Goal: Transaction & Acquisition: Purchase product/service

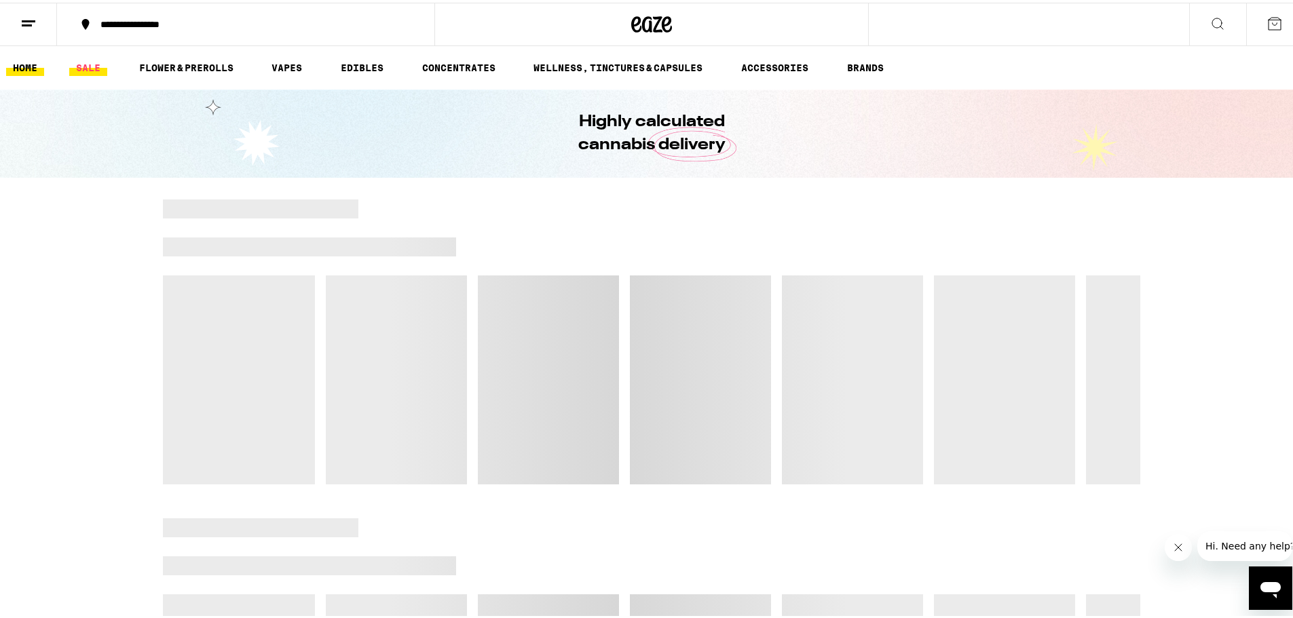
click at [96, 59] on link "SALE" at bounding box center [88, 65] width 38 height 16
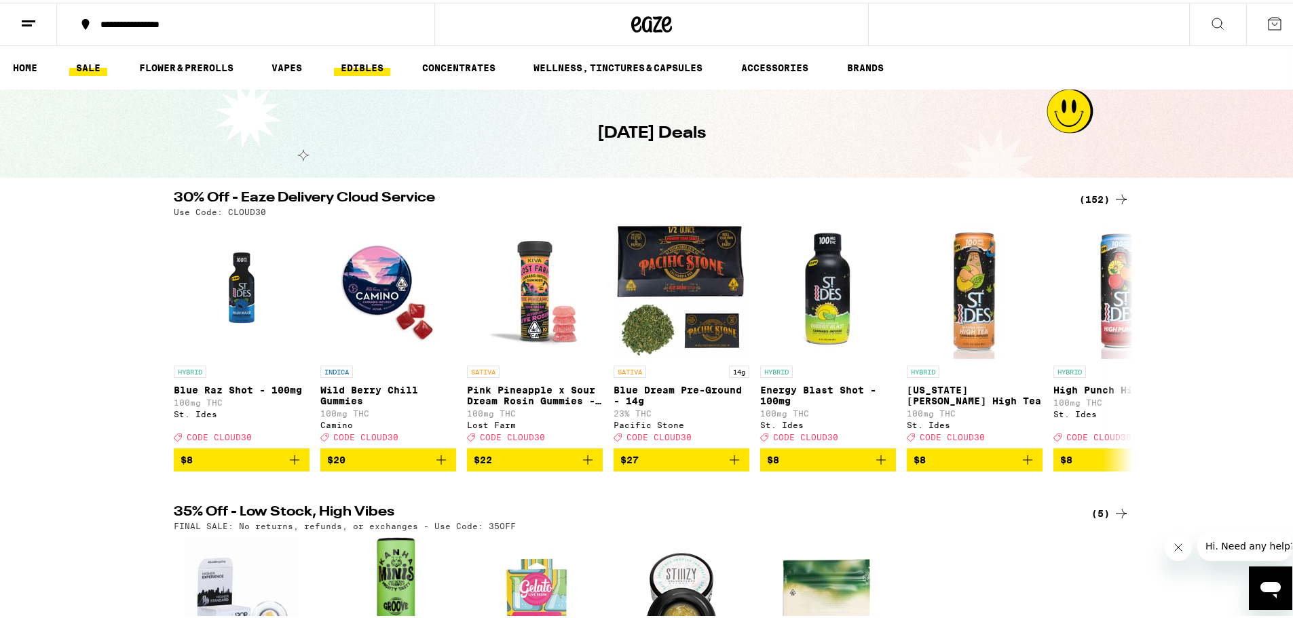
click at [371, 67] on link "EDIBLES" at bounding box center [362, 65] width 56 height 16
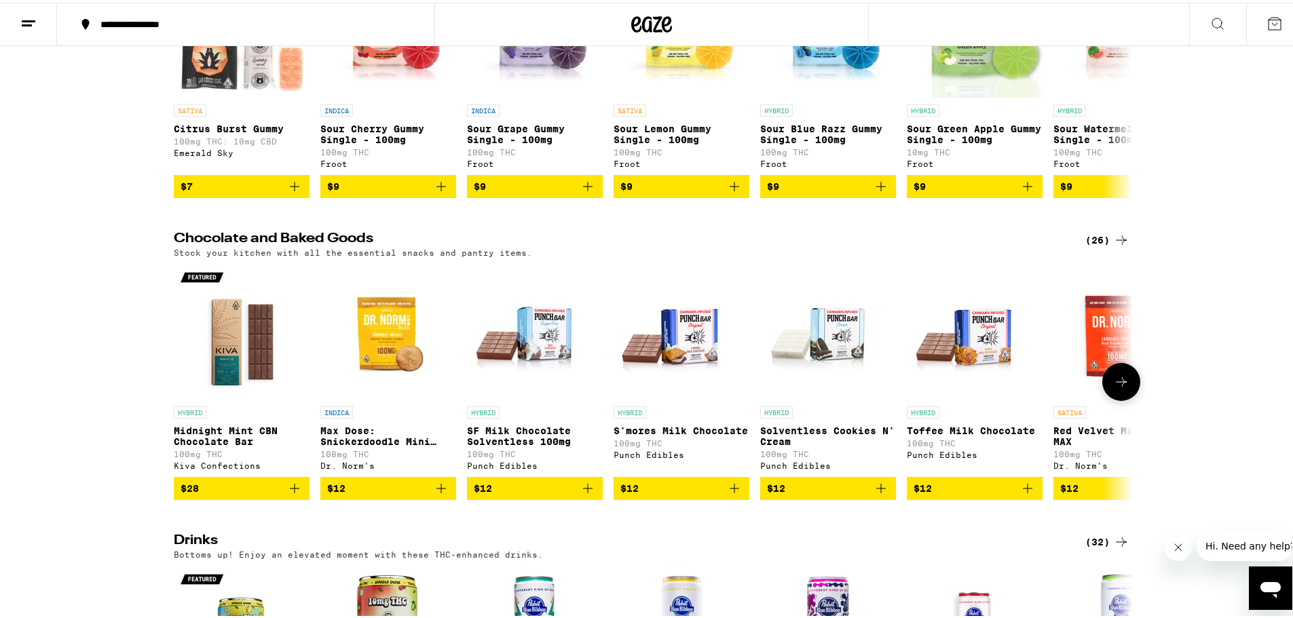
scroll to position [136, 0]
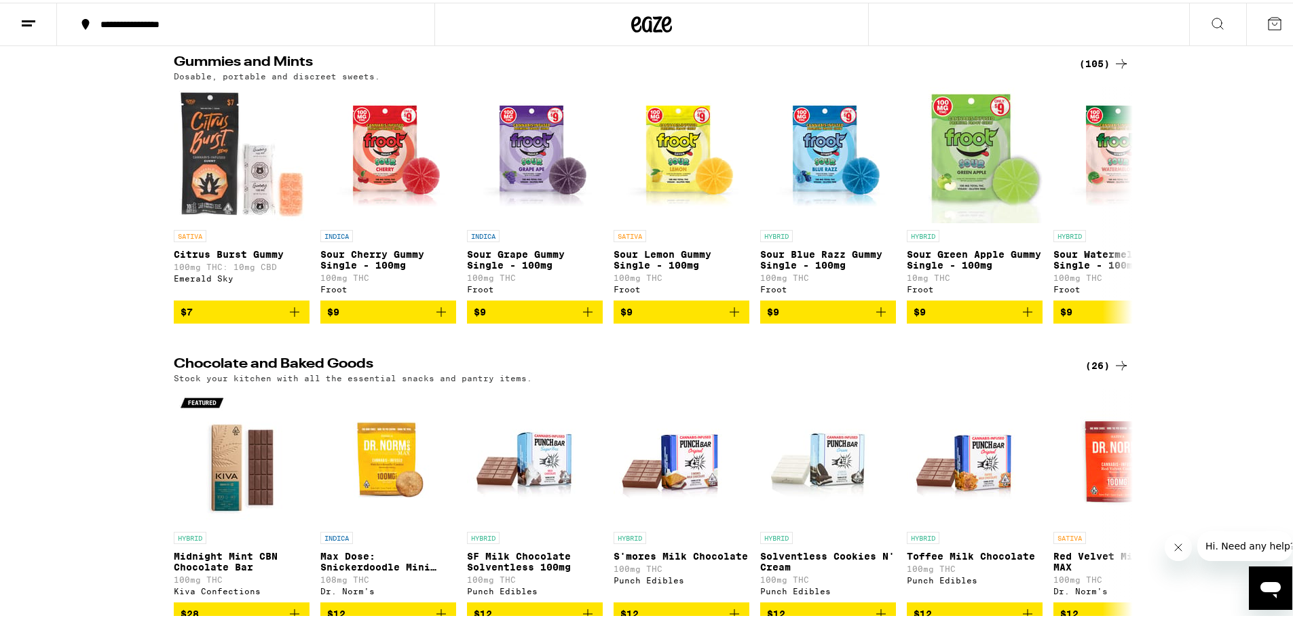
click at [1113, 56] on icon at bounding box center [1121, 61] width 16 height 16
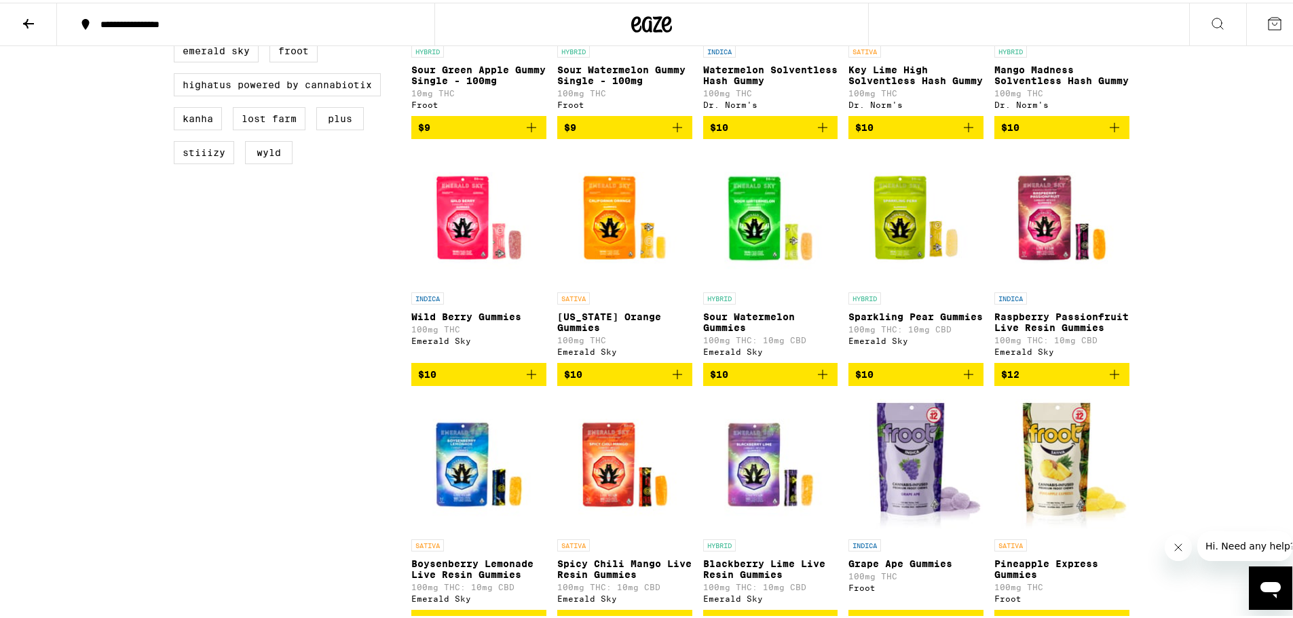
scroll to position [271, 0]
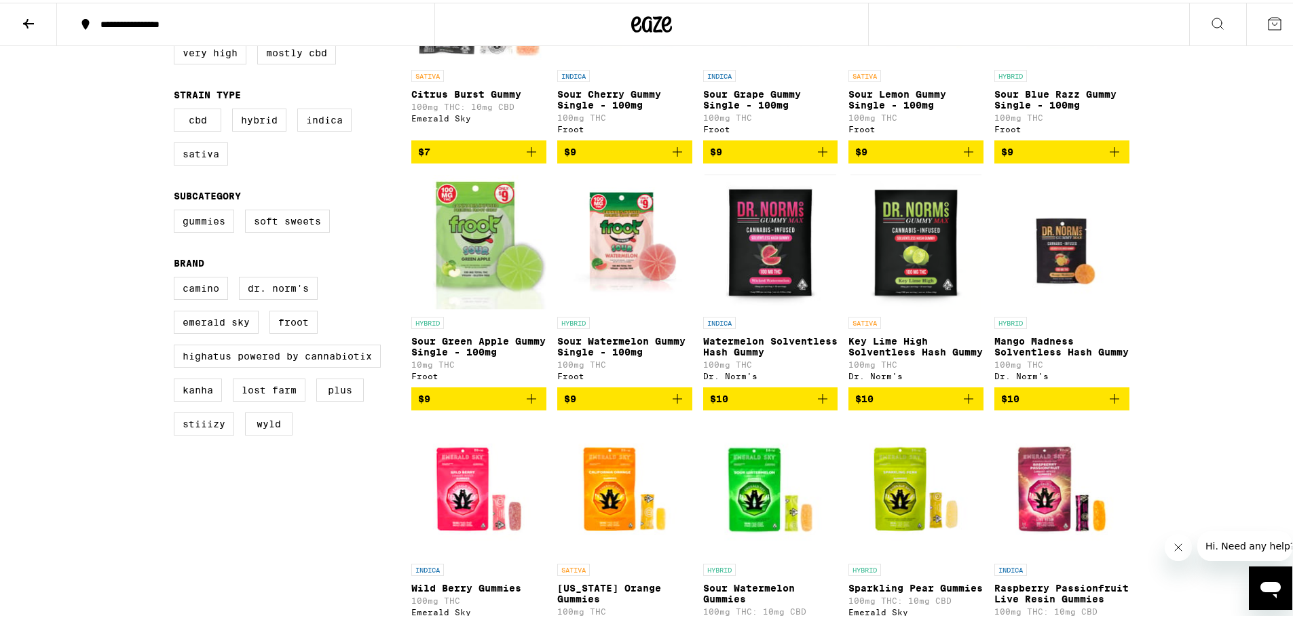
click at [765, 276] on img "Open page for Watermelon Solventless Hash Gummy from Dr. Norm's" at bounding box center [769, 240] width 131 height 136
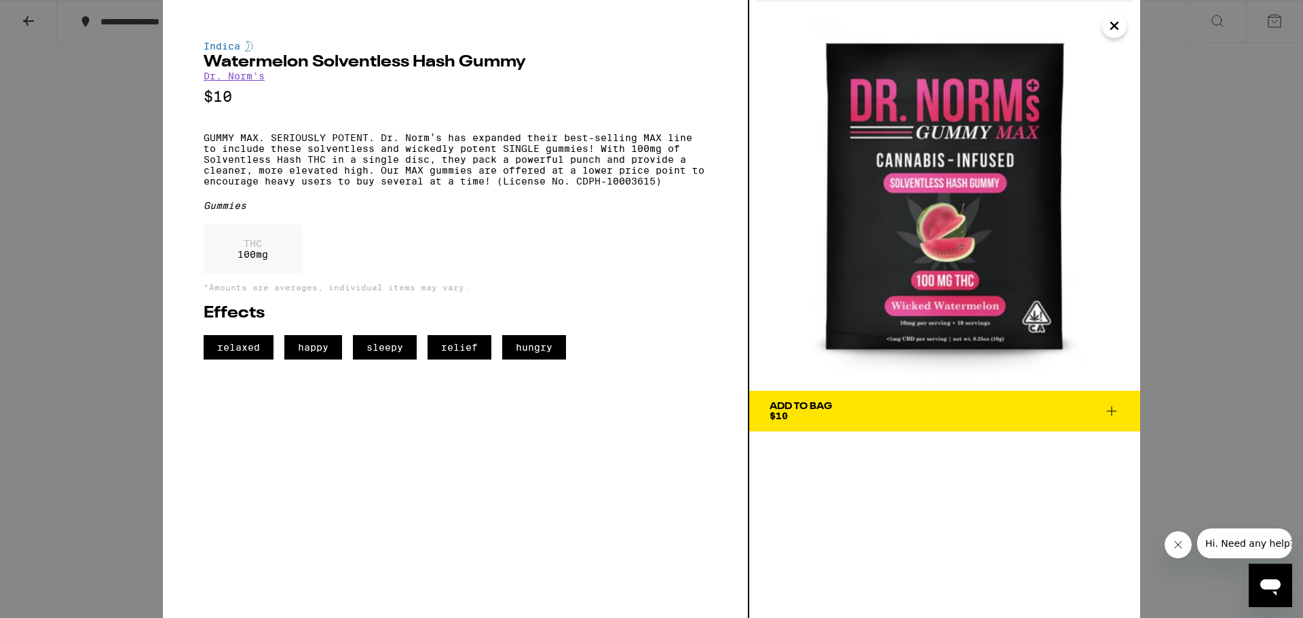
click at [842, 424] on button "Add To Bag $10" at bounding box center [944, 411] width 391 height 41
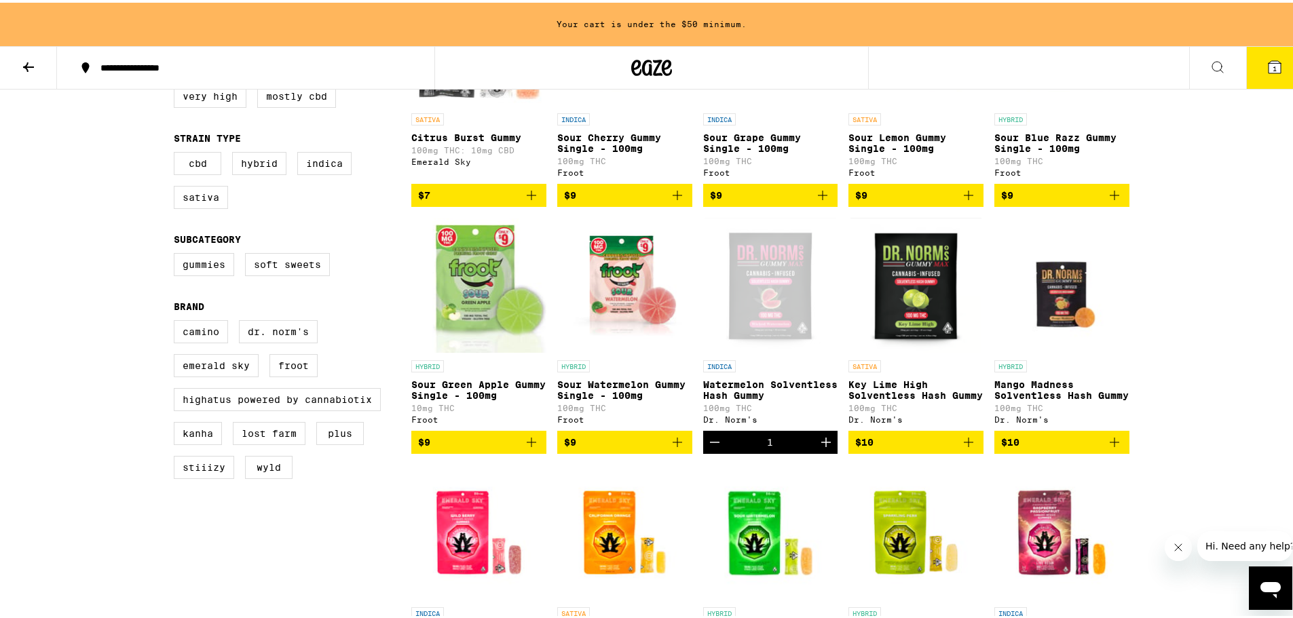
scroll to position [315, 0]
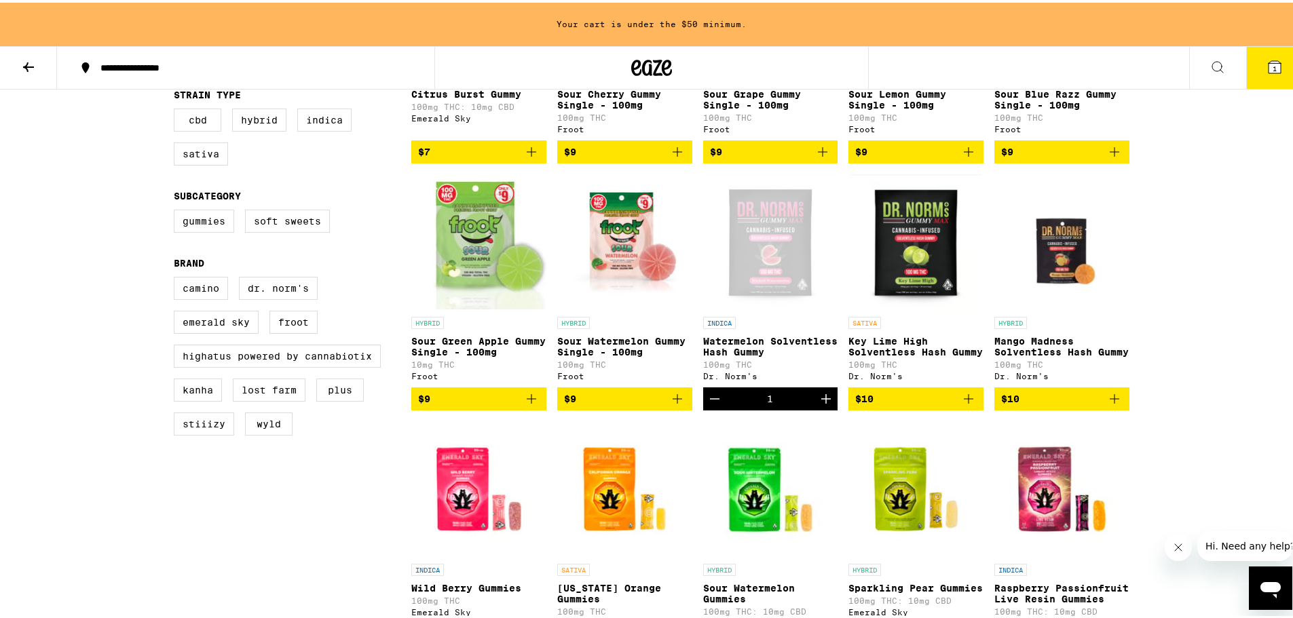
click at [1063, 271] on img "Open page for Mango Madness Solventless Hash Gummy from Dr. Norm's" at bounding box center [1061, 240] width 135 height 136
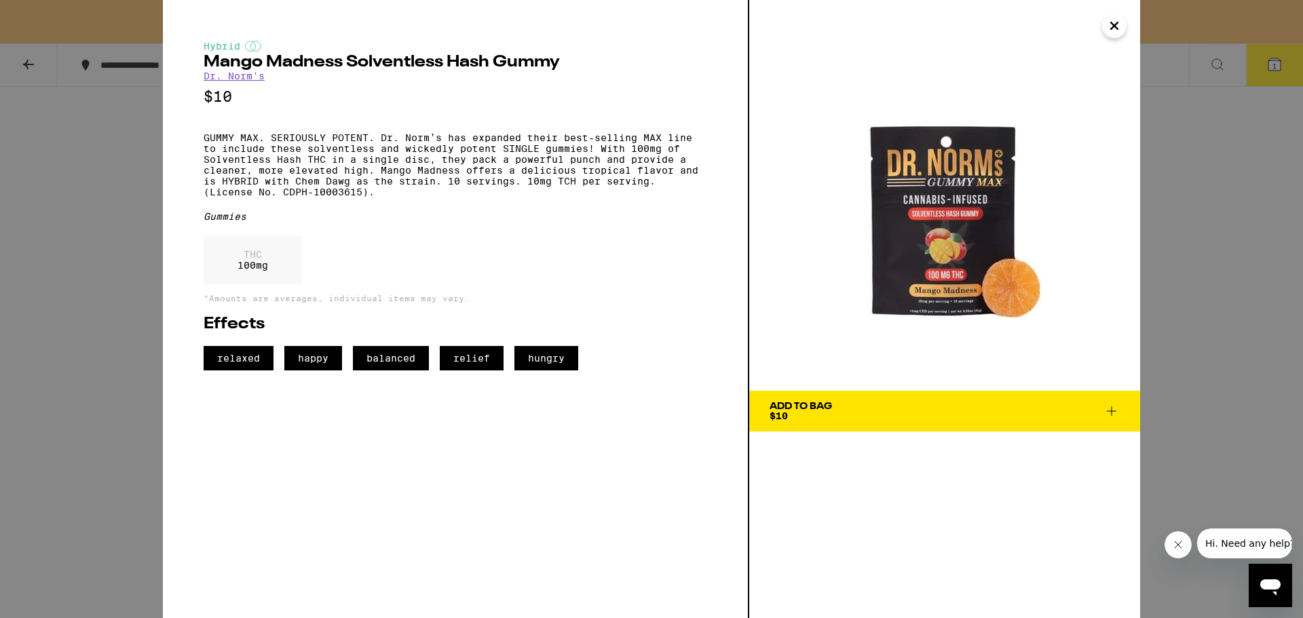
click at [866, 417] on span "Add To Bag $10" at bounding box center [945, 411] width 350 height 19
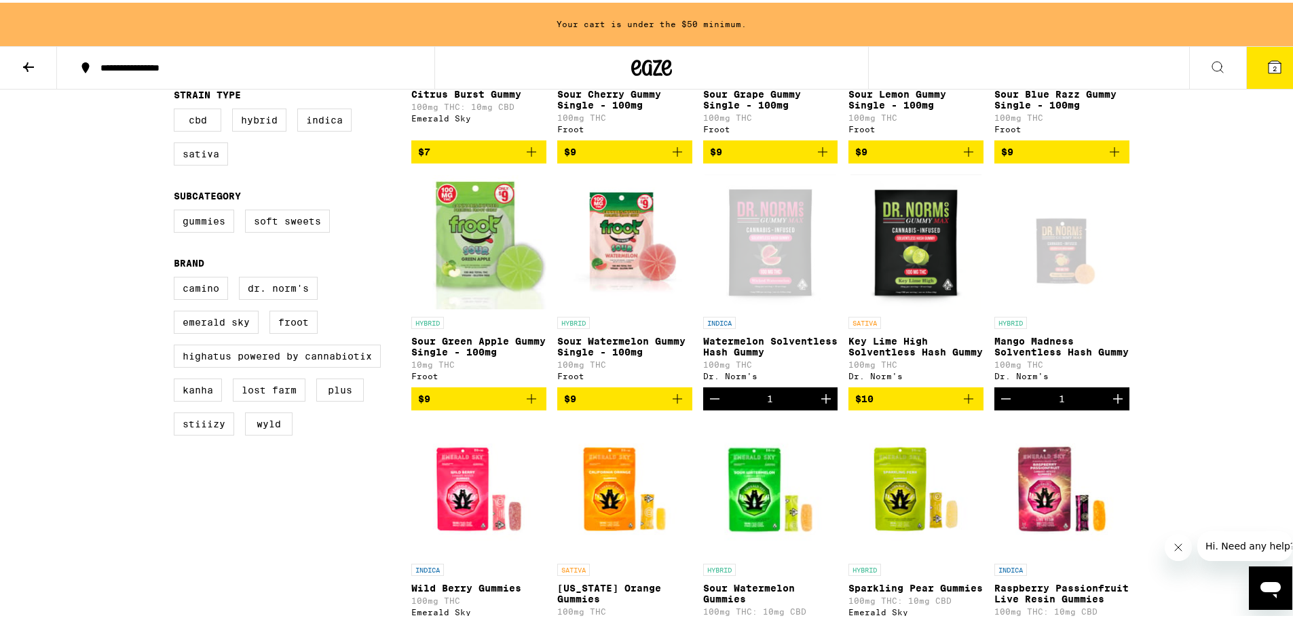
click at [751, 282] on div "Open page for Watermelon Solventless Hash Gummy from Dr. Norm's" at bounding box center [769, 240] width 131 height 136
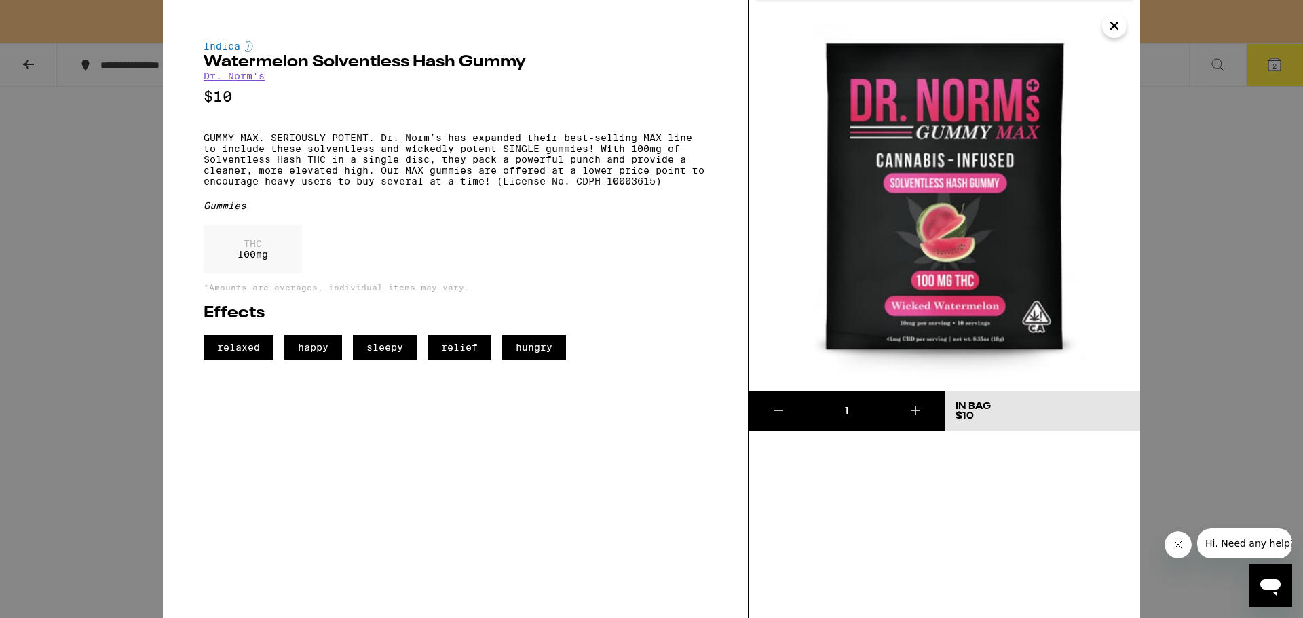
click at [1109, 26] on icon "Close" at bounding box center [1114, 26] width 16 height 20
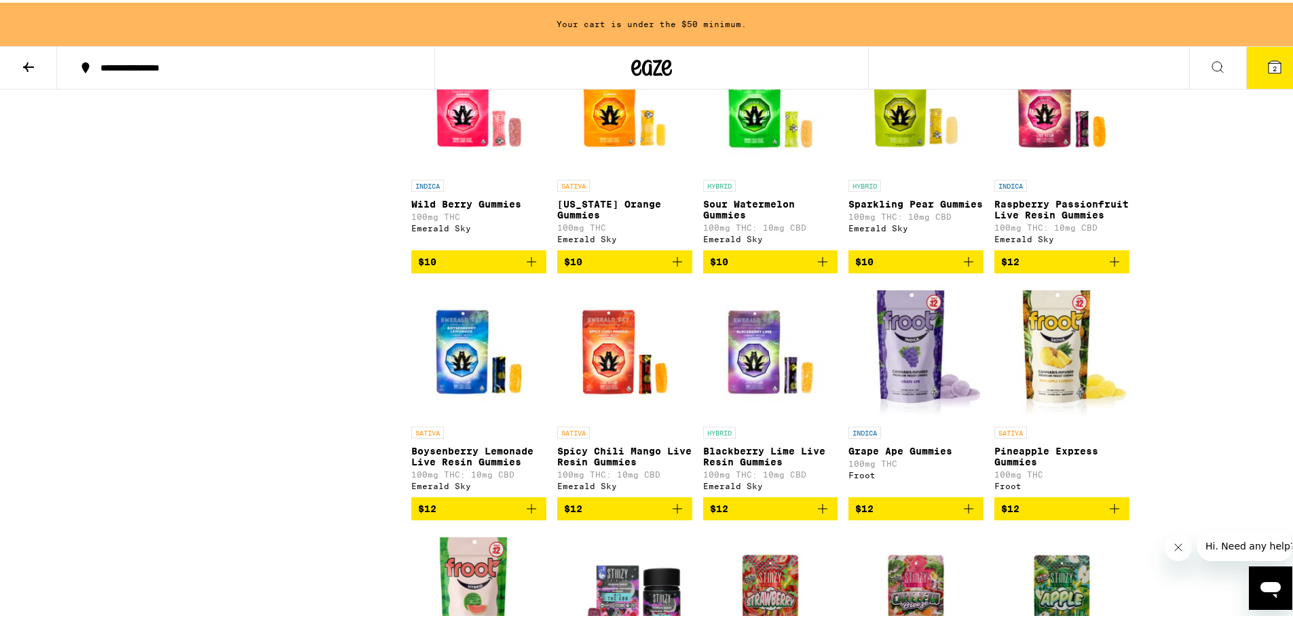
scroll to position [722, 0]
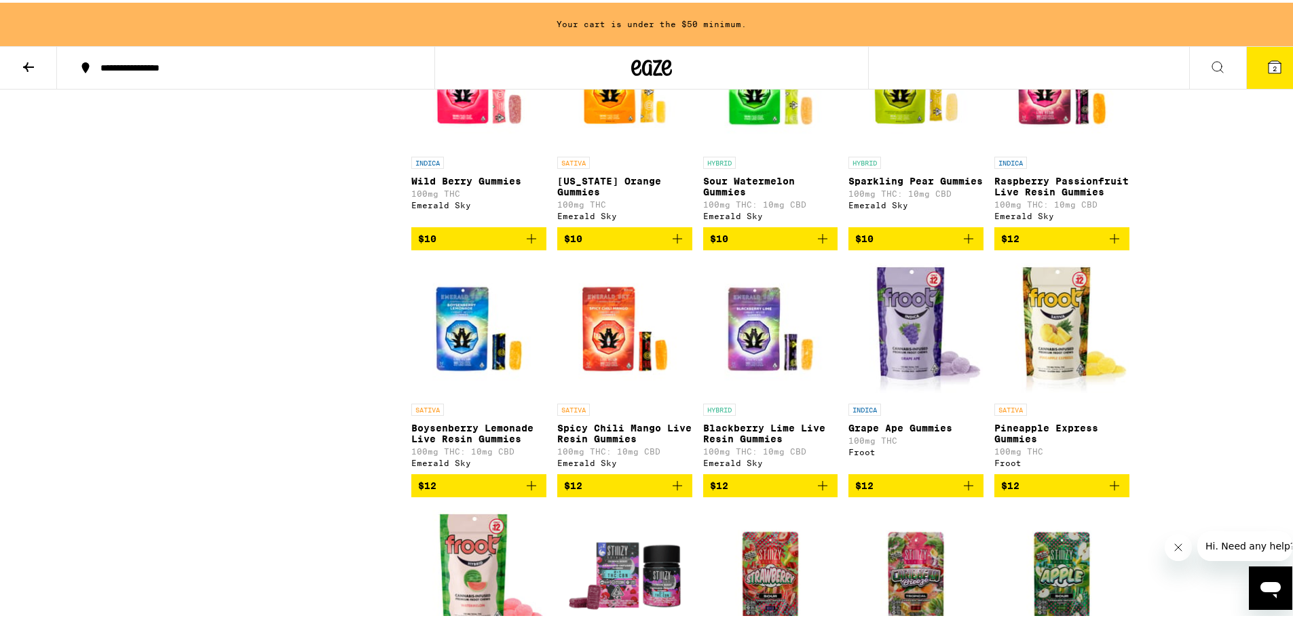
click at [455, 367] on img "Open page for Boysenberry Lemonade Live Resin Gummies from Emerald Sky" at bounding box center [478, 327] width 135 height 136
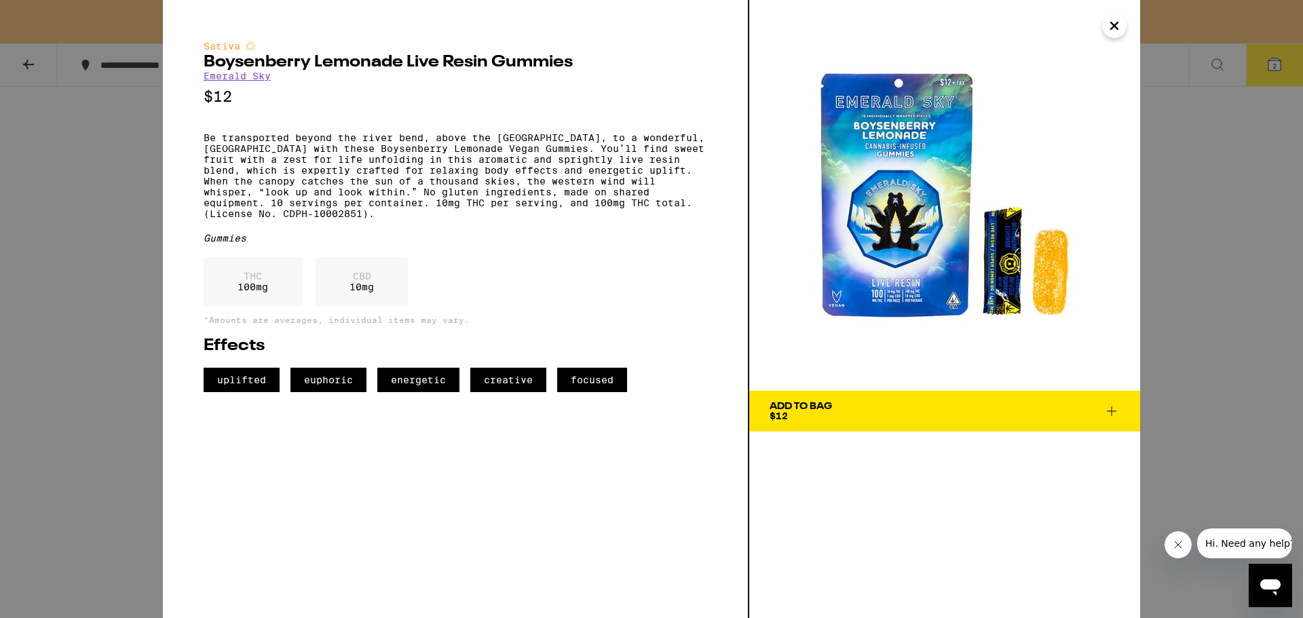
click at [1121, 27] on icon "Close" at bounding box center [1114, 26] width 16 height 20
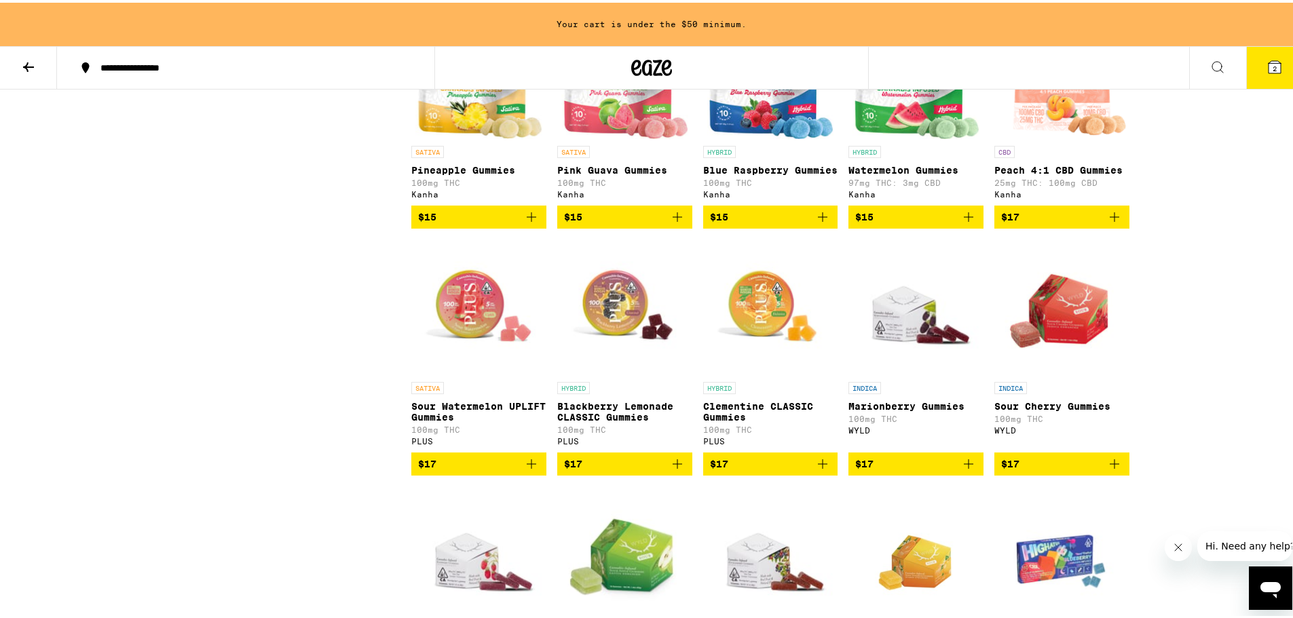
scroll to position [1740, 0]
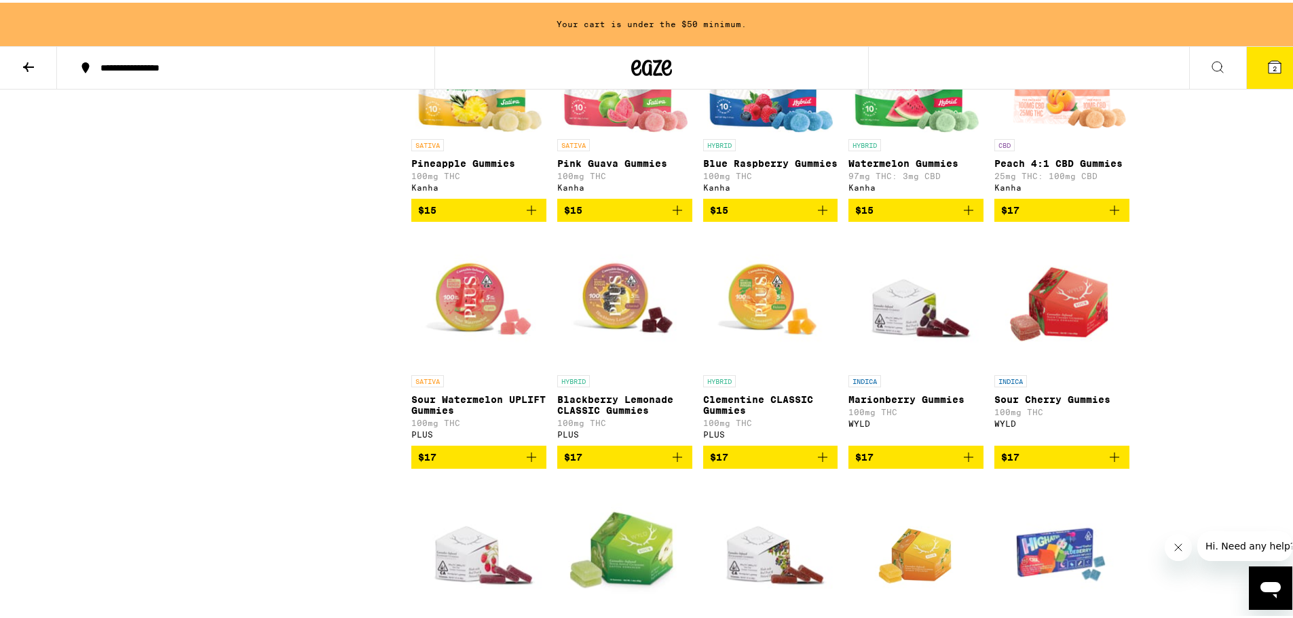
click at [529, 463] on icon "Add to bag" at bounding box center [531, 455] width 16 height 16
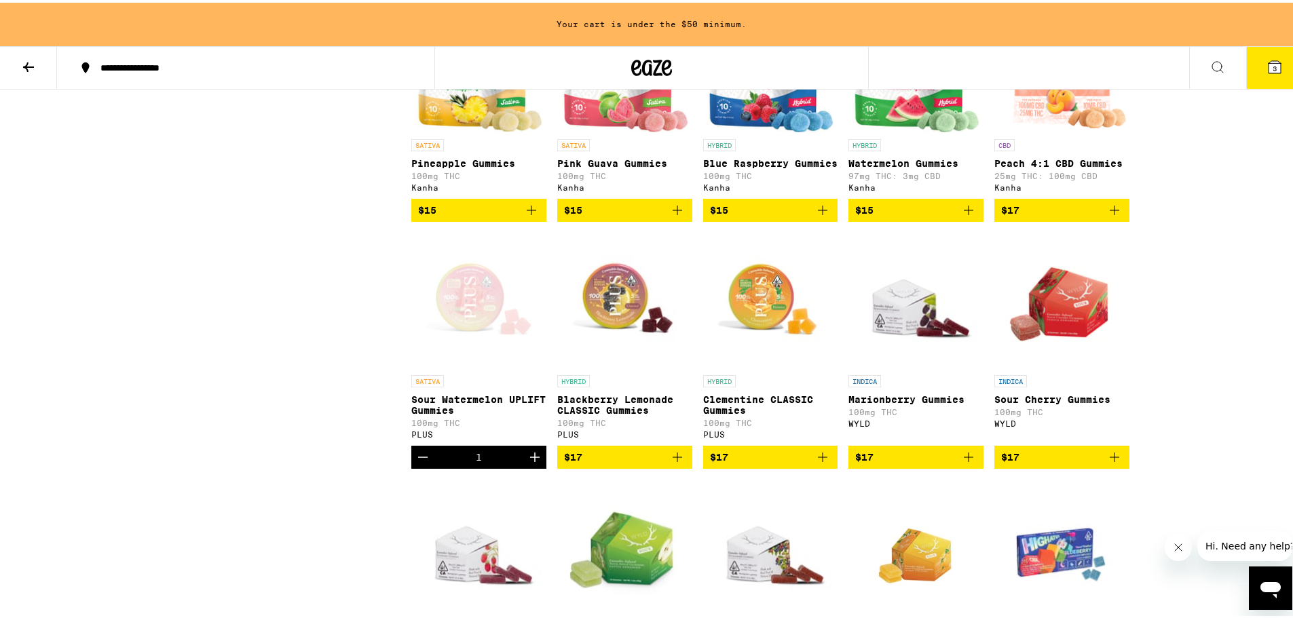
click at [530, 459] on icon "Increment" at bounding box center [535, 455] width 10 height 10
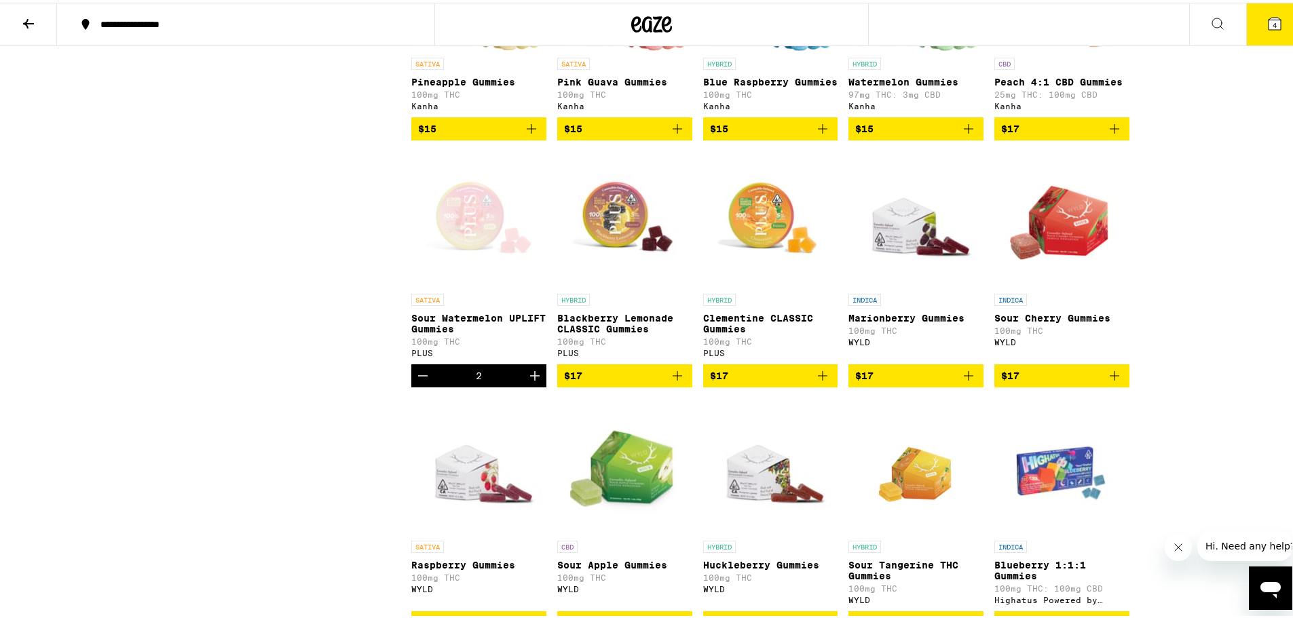
scroll to position [1765, 0]
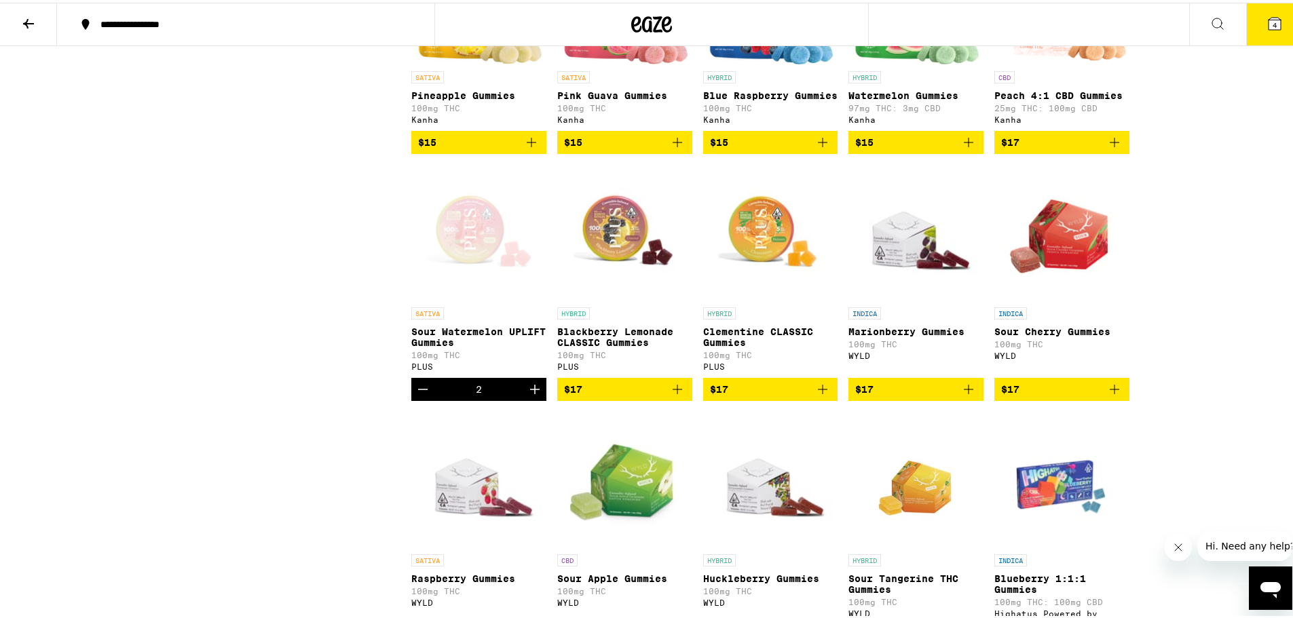
click at [427, 398] on button "Decrement" at bounding box center [422, 386] width 23 height 23
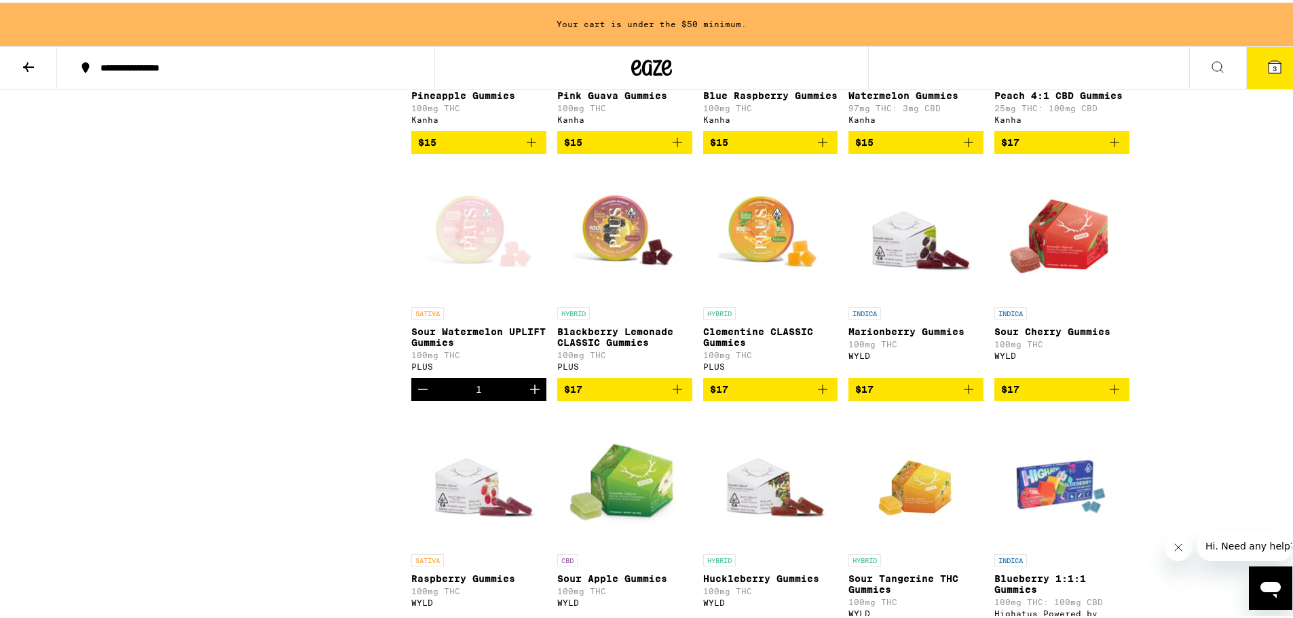
click at [427, 398] on button "Decrement" at bounding box center [422, 386] width 23 height 23
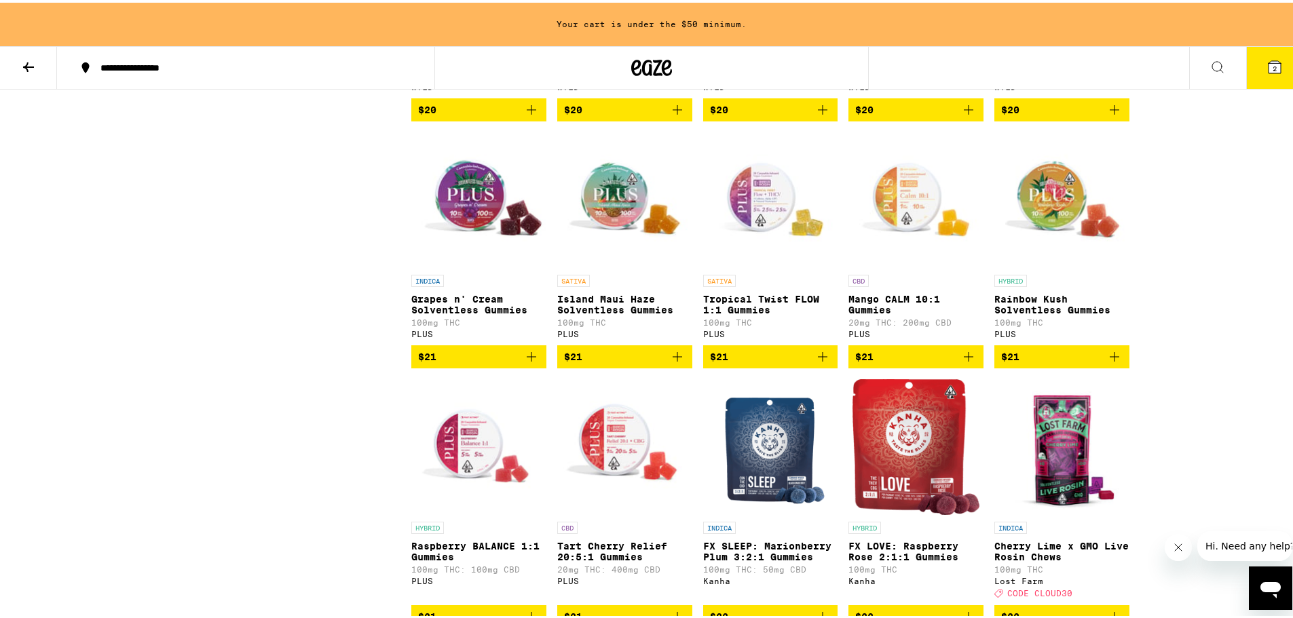
scroll to position [4112, 0]
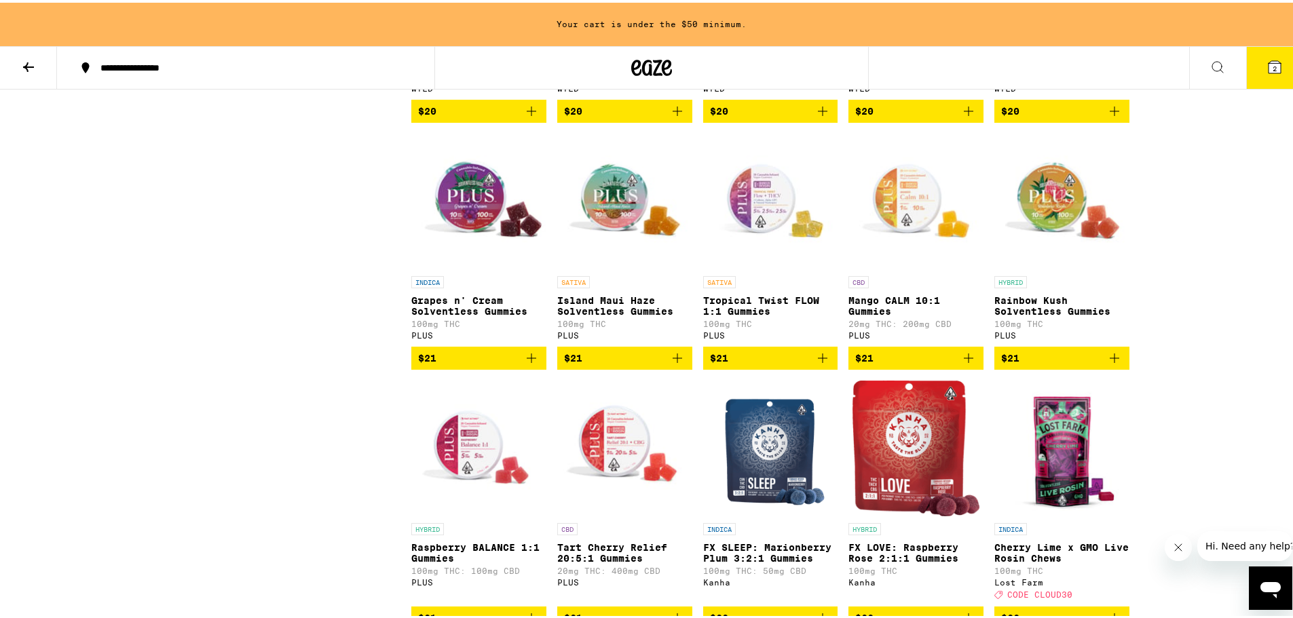
click at [768, 267] on img "Open page for Tropical Twist FLOW 1:1 Gummies from PLUS" at bounding box center [770, 199] width 135 height 136
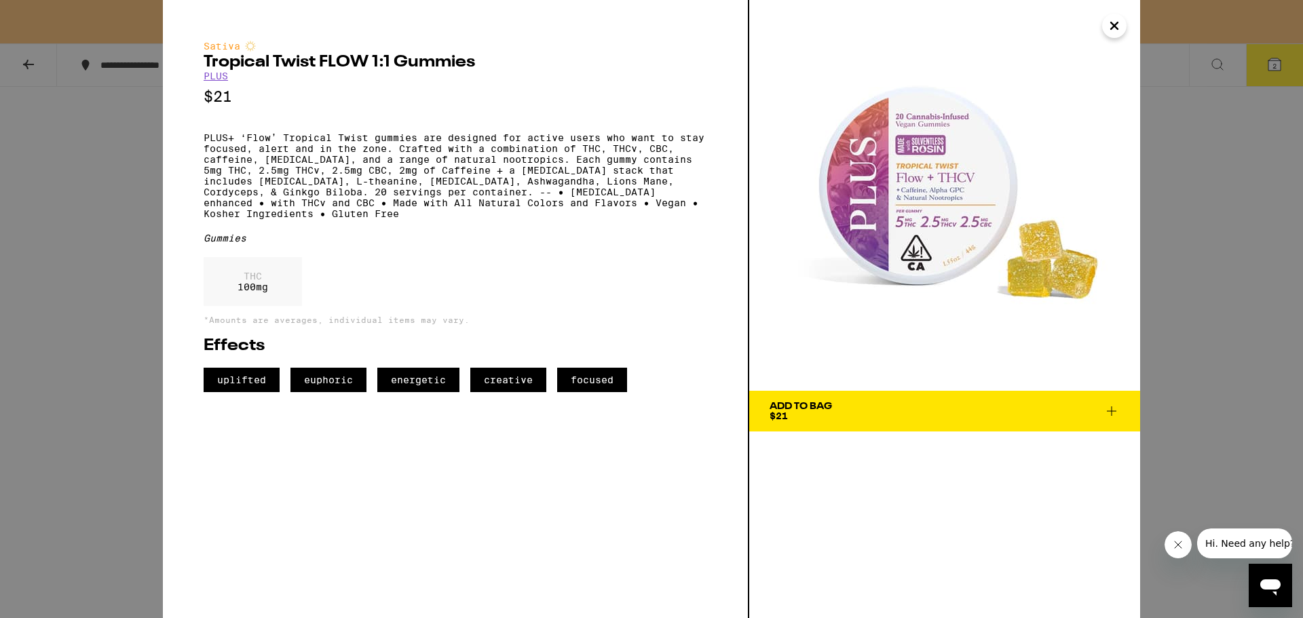
click at [1115, 27] on icon "Close" at bounding box center [1114, 25] width 7 height 7
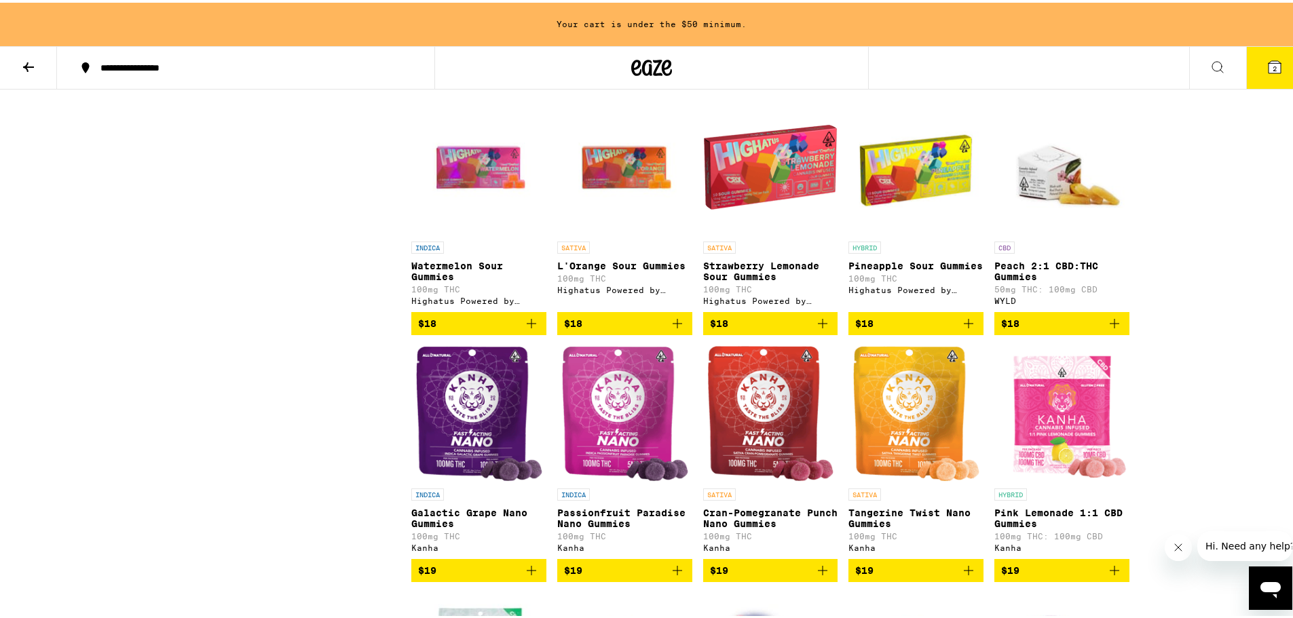
scroll to position [2619, 0]
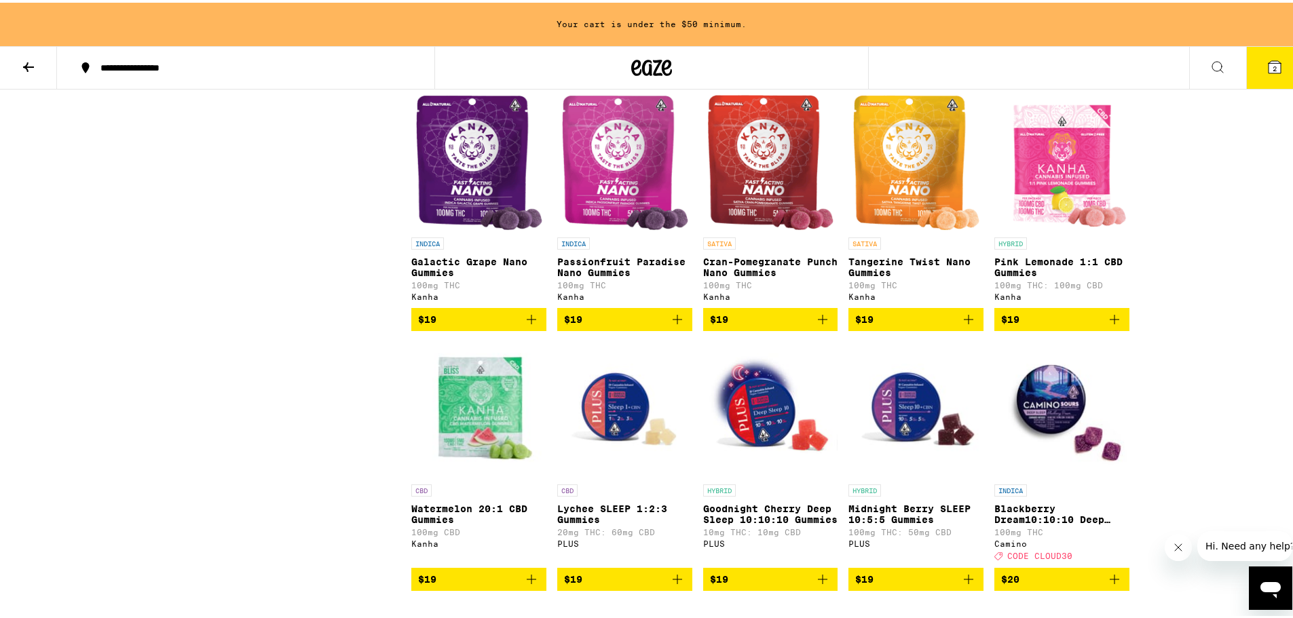
click at [676, 325] on icon "Add to bag" at bounding box center [677, 317] width 16 height 16
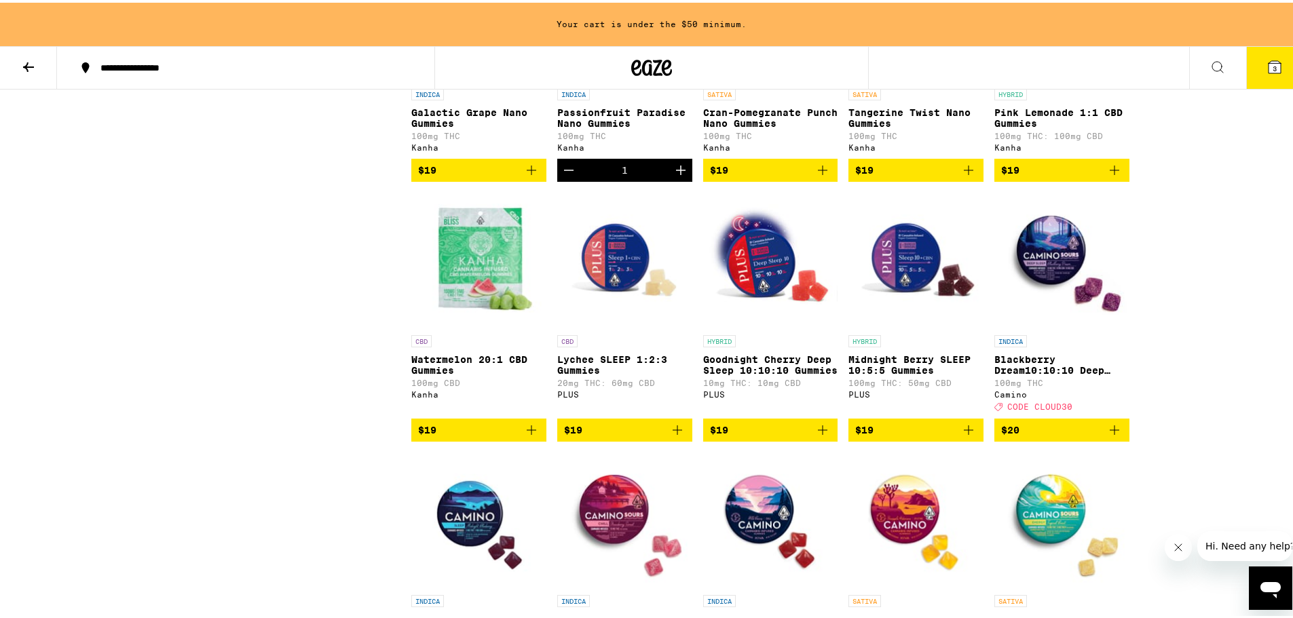
scroll to position [3026, 0]
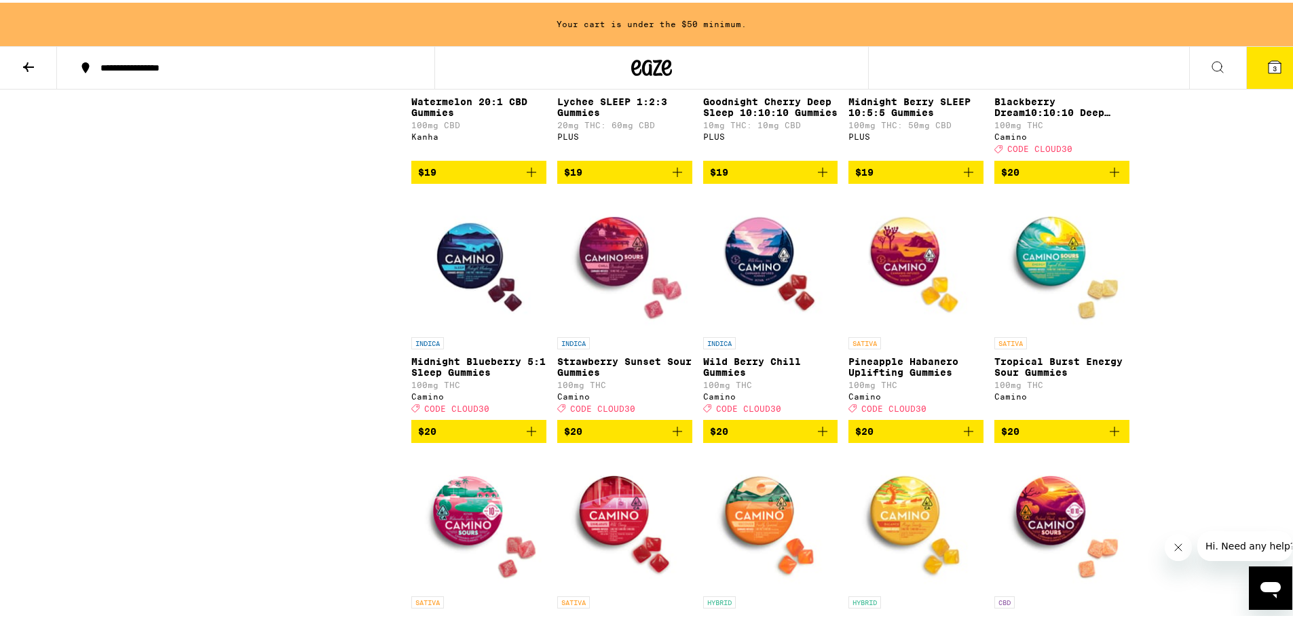
click at [1268, 63] on icon at bounding box center [1274, 64] width 12 height 12
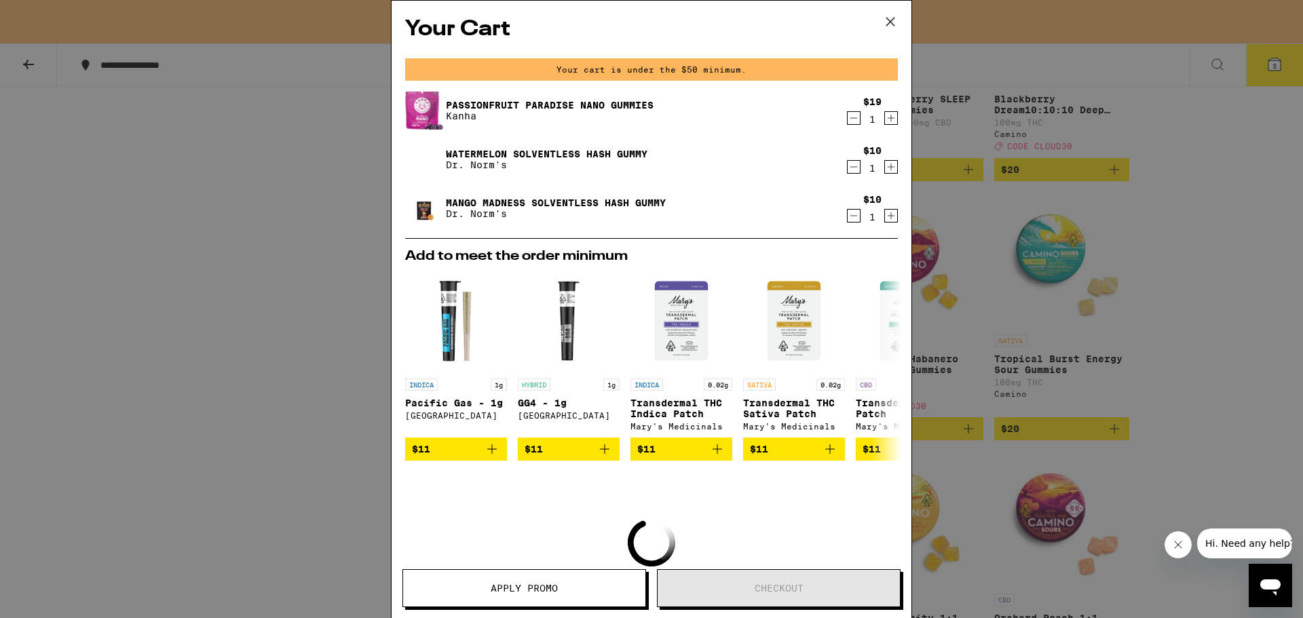
click at [891, 20] on icon at bounding box center [890, 22] width 20 height 20
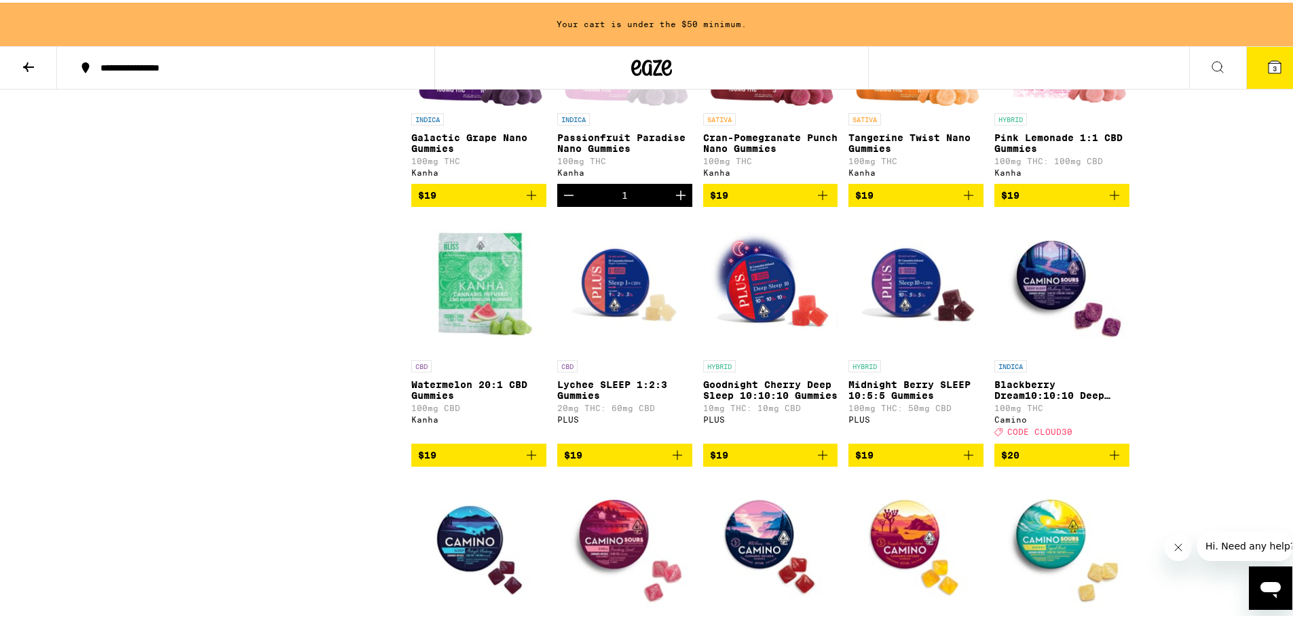
scroll to position [2755, 0]
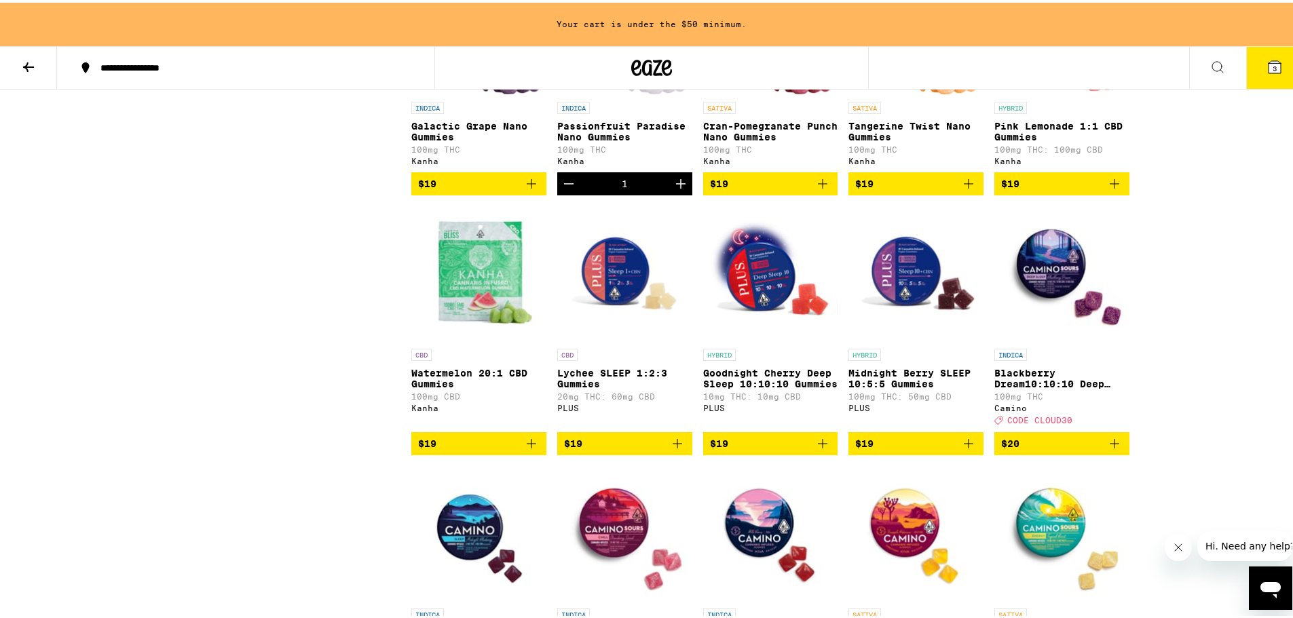
click at [463, 339] on img "Open page for Watermelon 20:1 CBD Gummies from Kanha" at bounding box center [478, 272] width 135 height 136
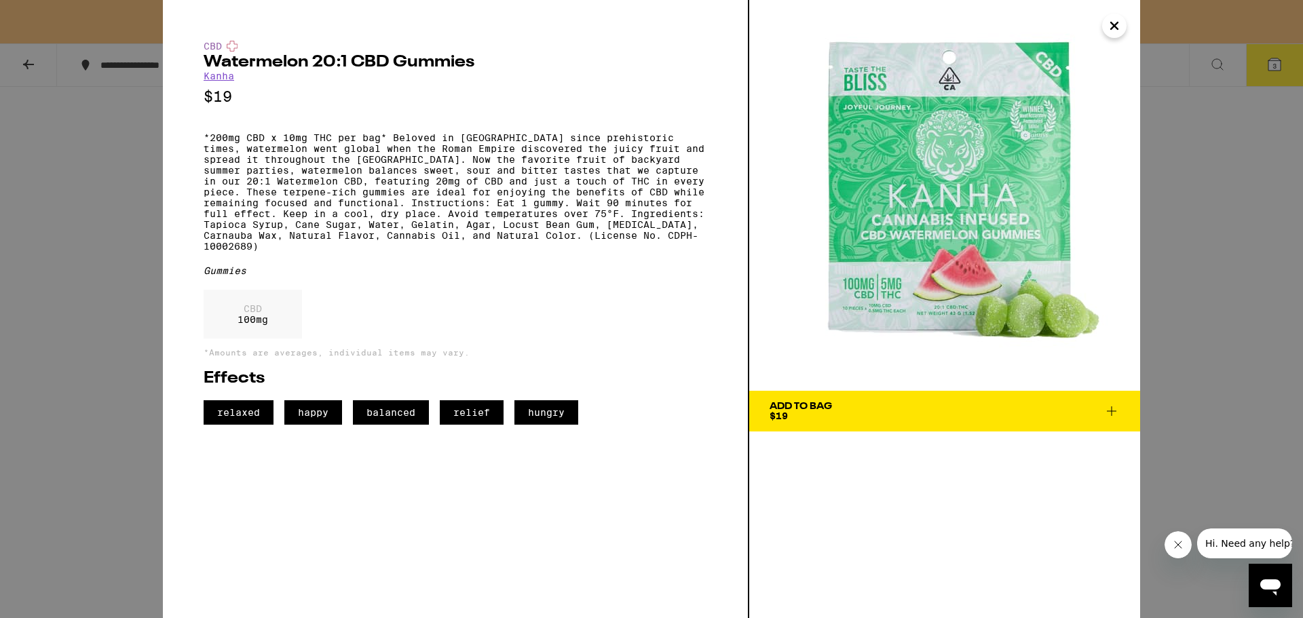
click at [1122, 26] on icon "Close" at bounding box center [1114, 26] width 16 height 20
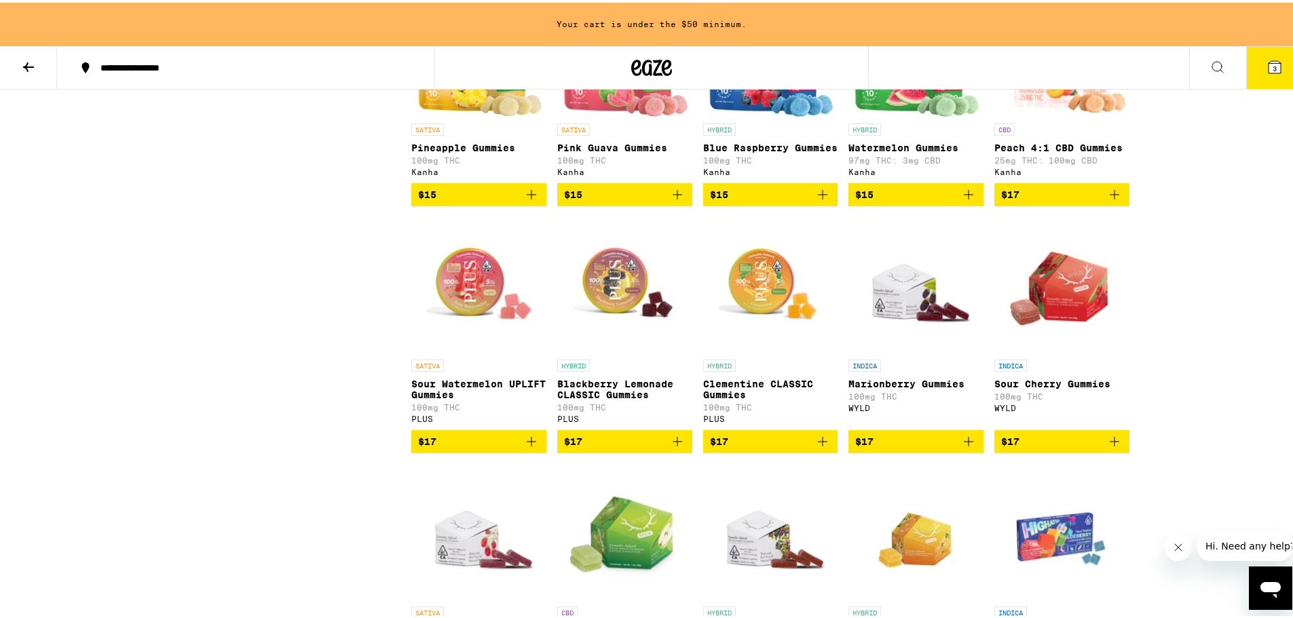
scroll to position [1737, 0]
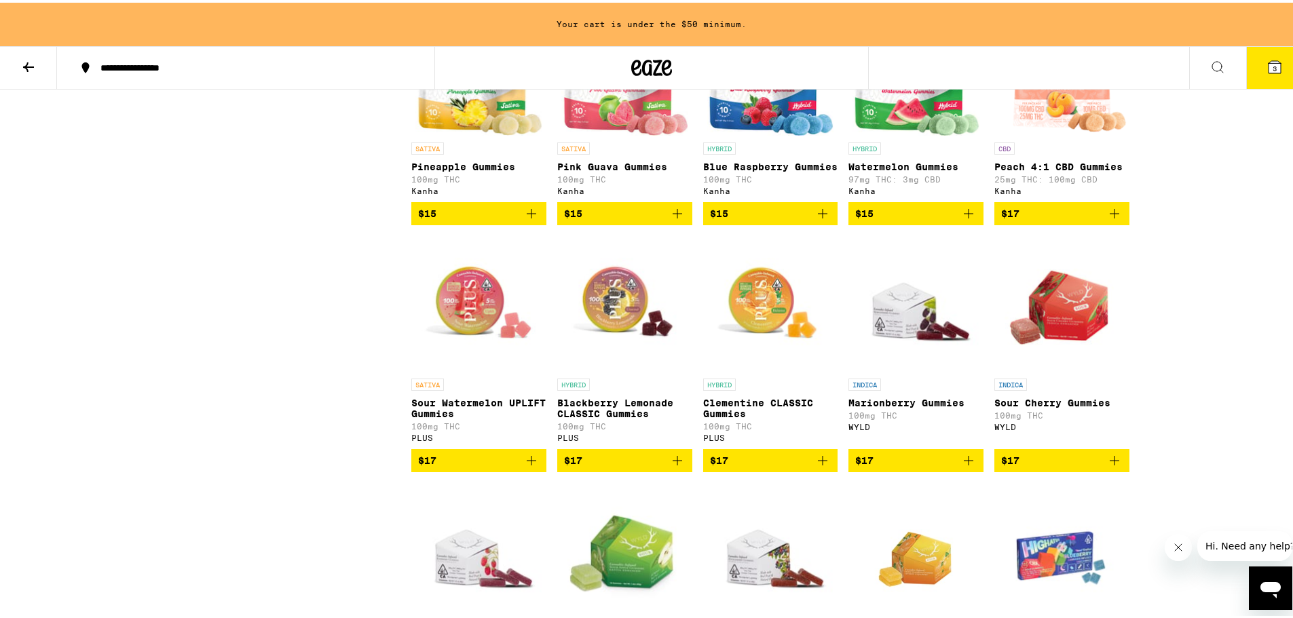
click at [534, 466] on icon "Add to bag" at bounding box center [531, 458] width 16 height 16
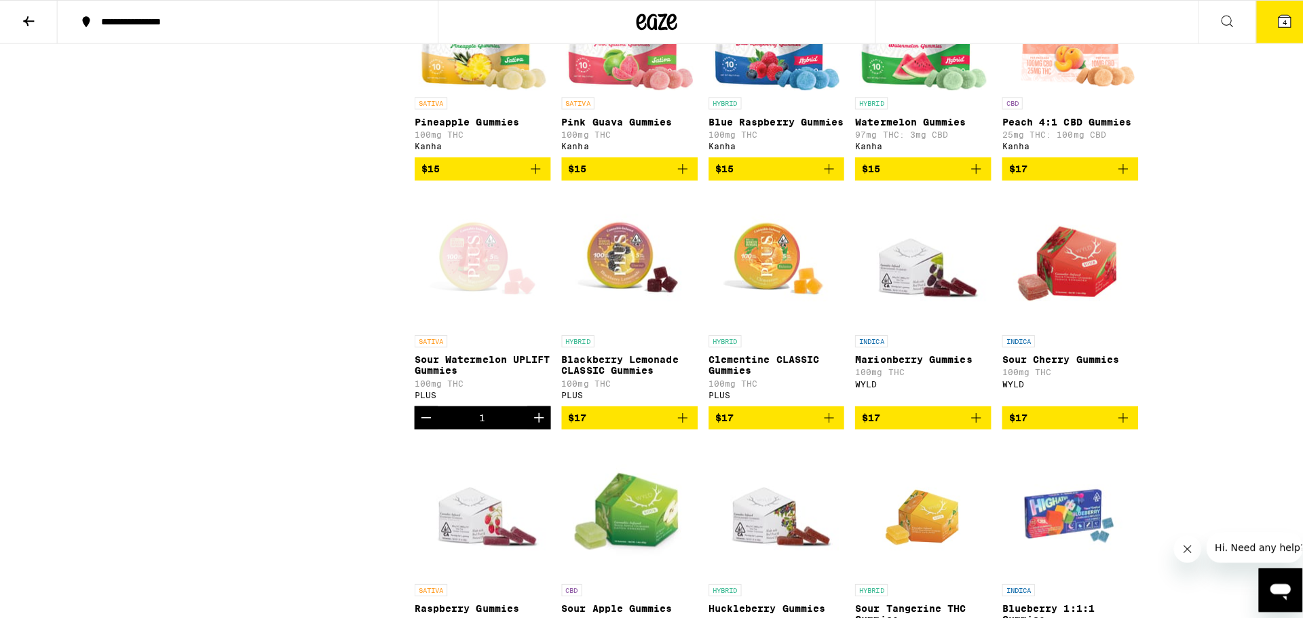
scroll to position [1693, 0]
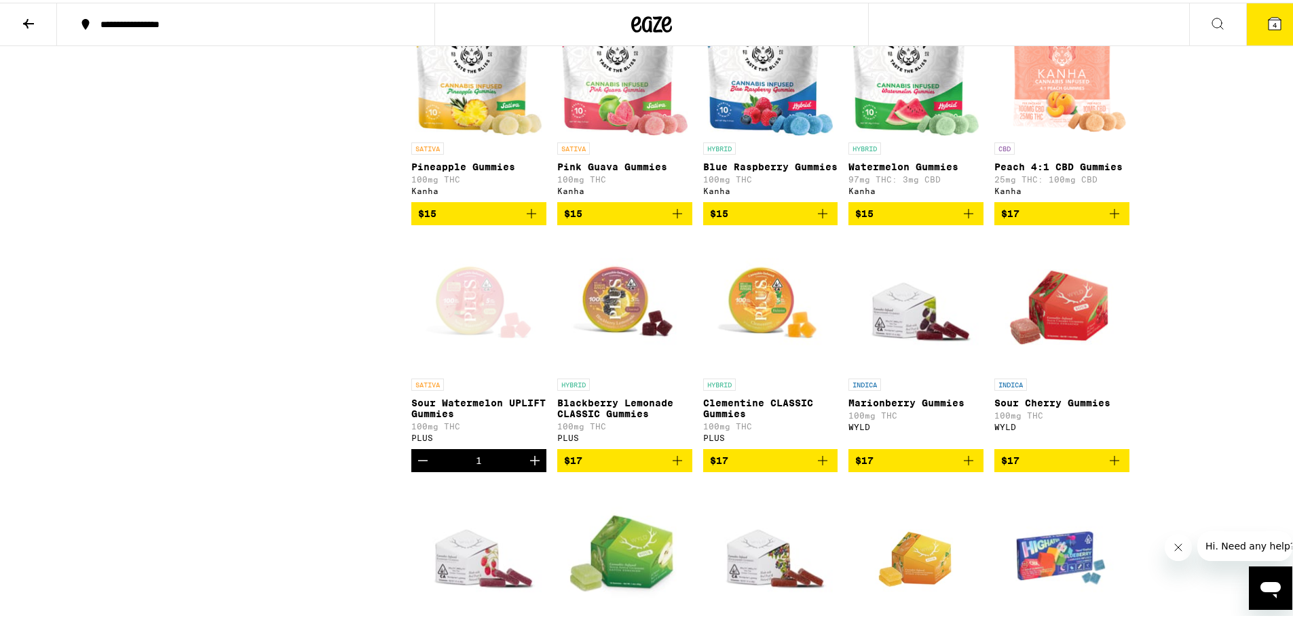
click at [679, 466] on icon "Add to bag" at bounding box center [677, 458] width 16 height 16
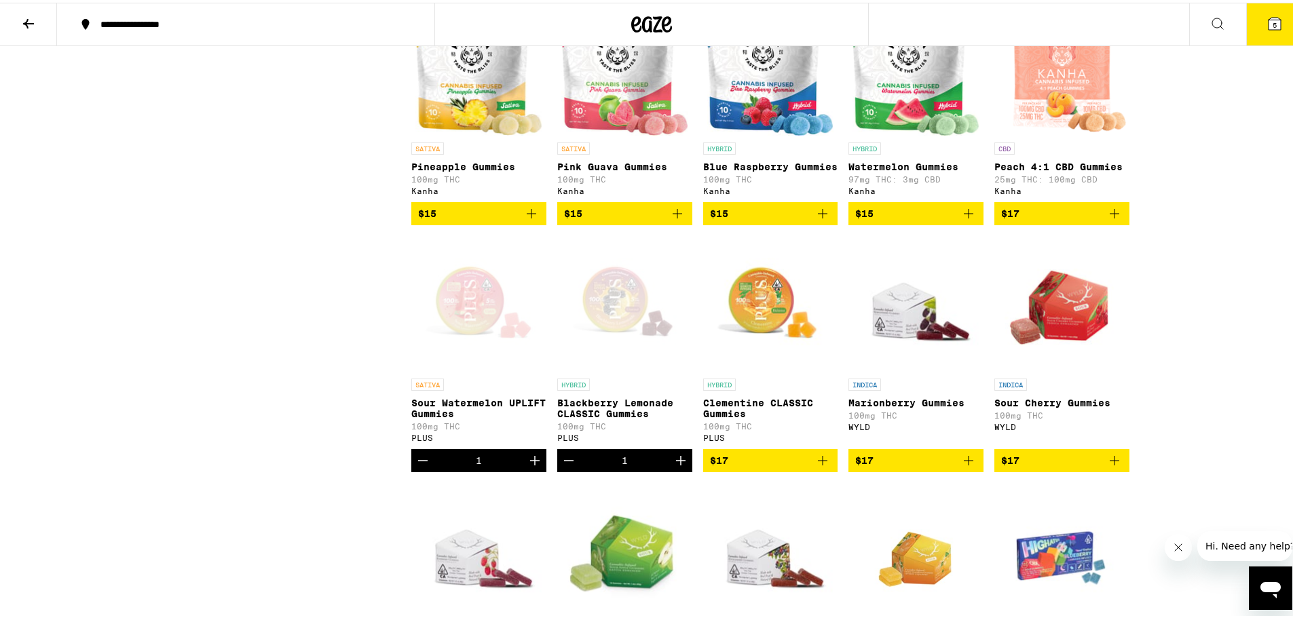
click at [816, 466] on icon "Add to bag" at bounding box center [822, 458] width 16 height 16
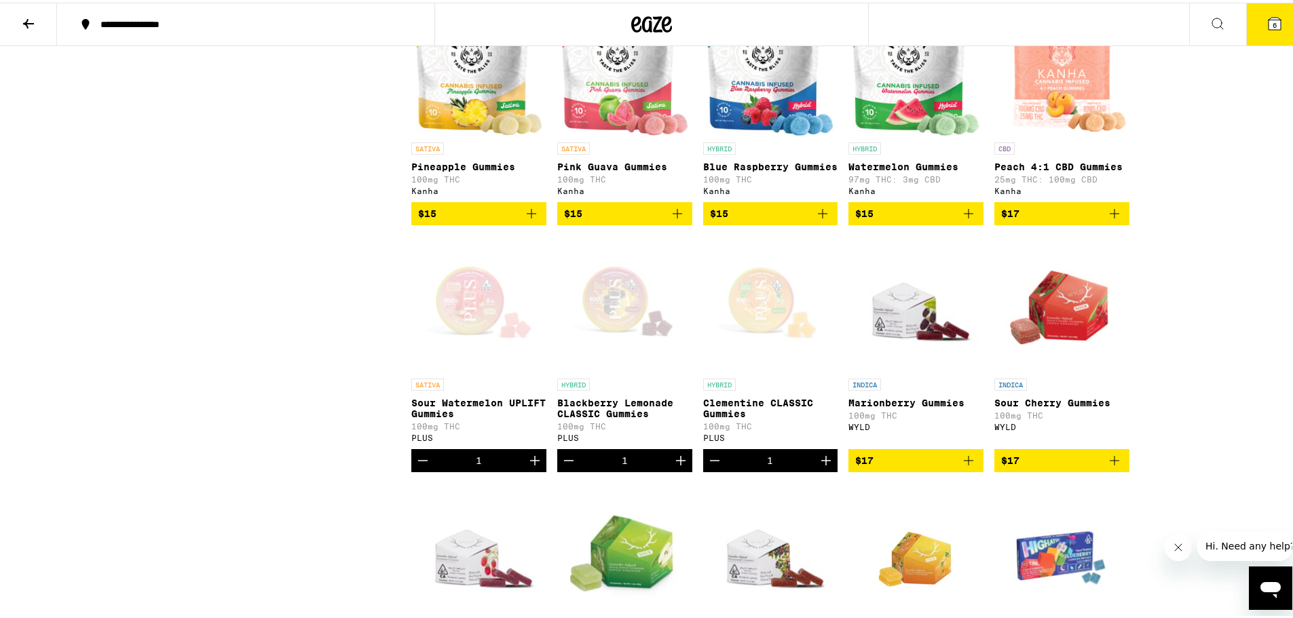
click at [1266, 29] on icon at bounding box center [1274, 21] width 16 height 16
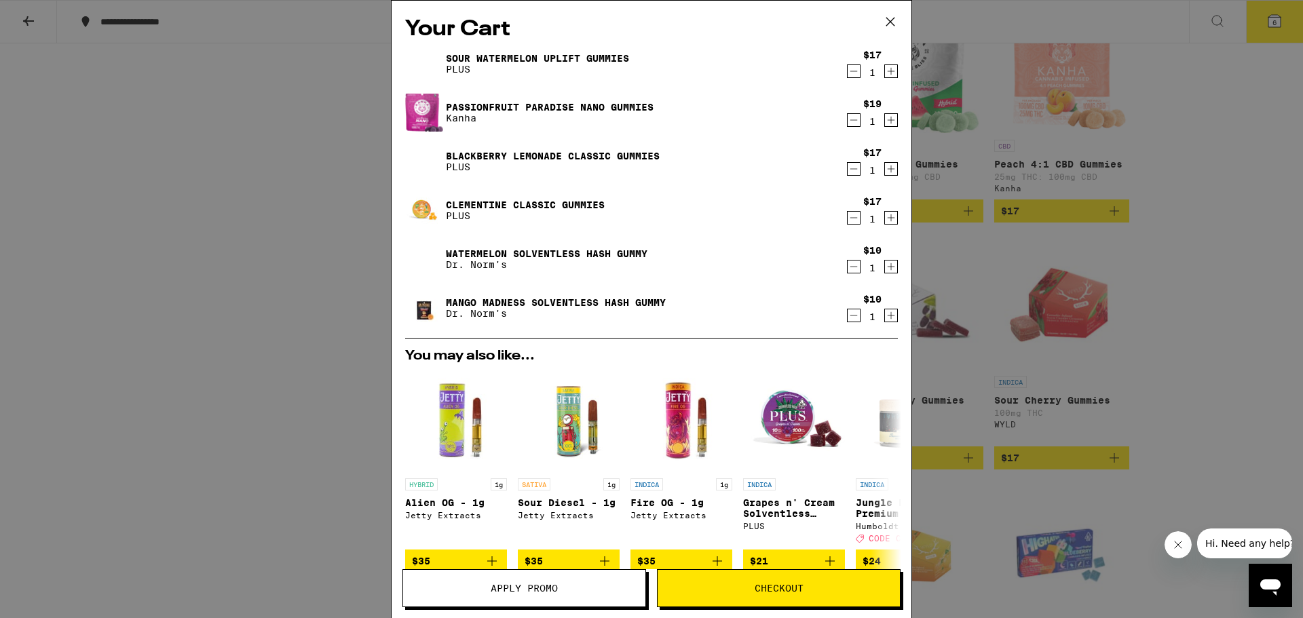
click at [848, 318] on icon "Decrement" at bounding box center [854, 315] width 12 height 16
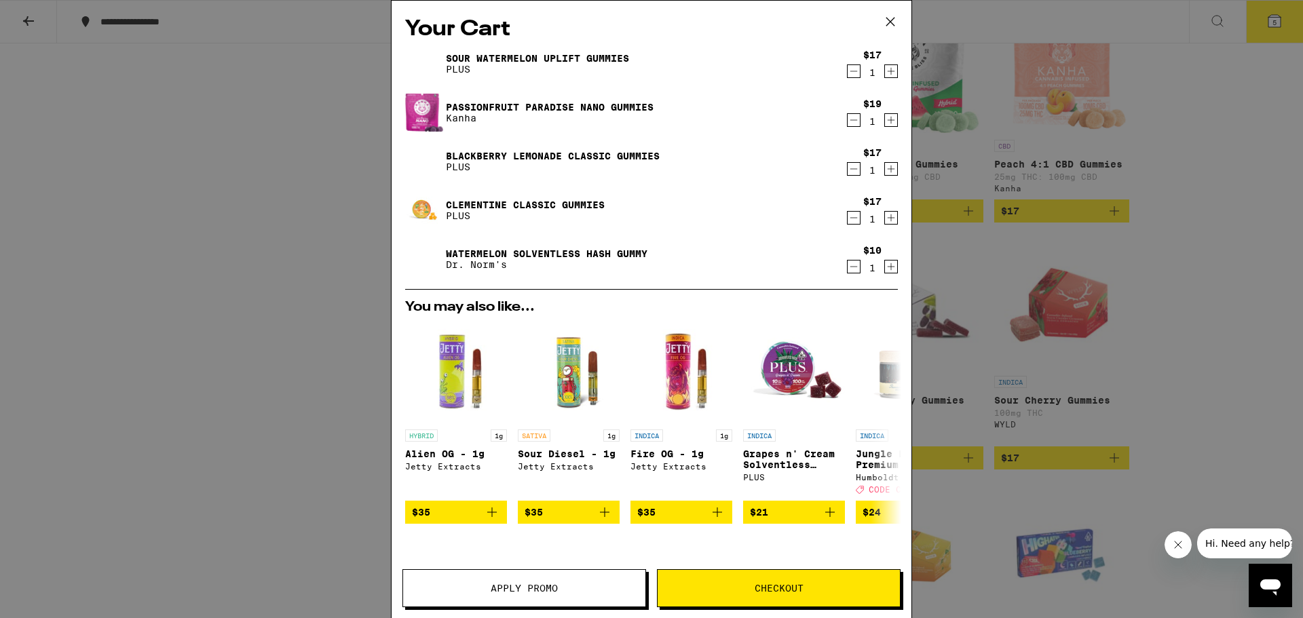
click at [527, 246] on div "Watermelon Solventless Hash Gummy Dr. Norm's" at bounding box center [625, 259] width 440 height 38
click at [527, 251] on link "Watermelon Solventless Hash Gummy" at bounding box center [547, 253] width 202 height 11
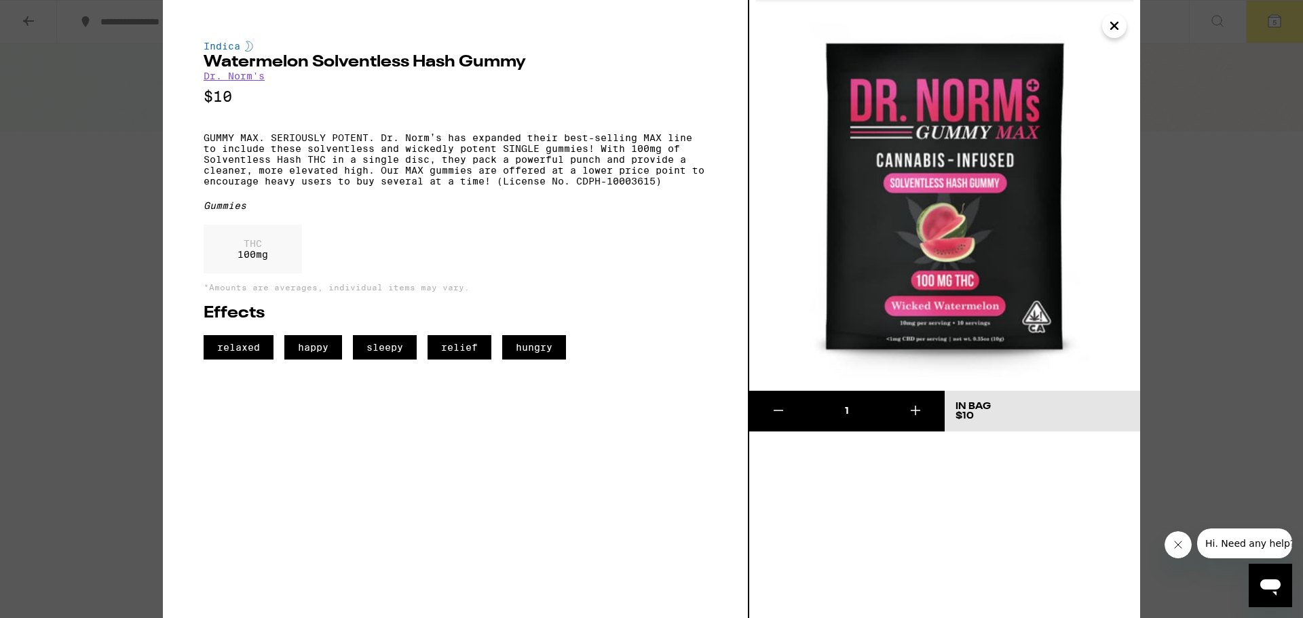
click at [1112, 24] on icon "Close" at bounding box center [1114, 26] width 16 height 20
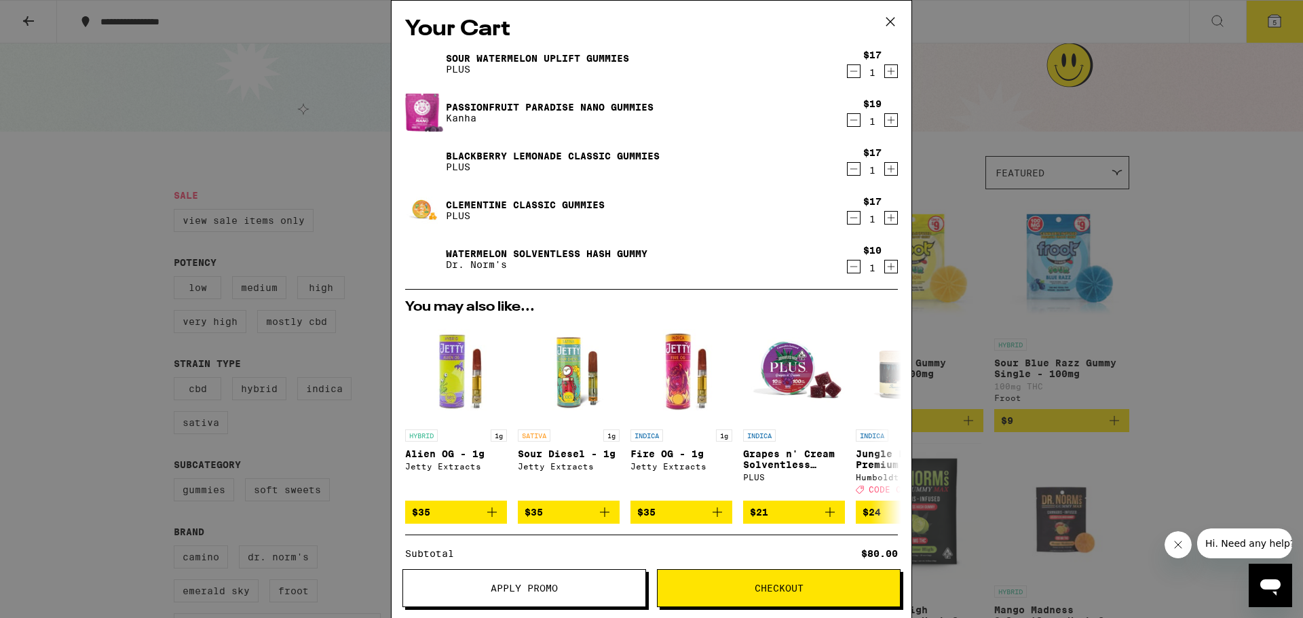
click at [500, 174] on div "Blackberry Lemonade CLASSIC Gummies PLUS" at bounding box center [625, 162] width 440 height 38
click at [848, 224] on icon "Decrement" at bounding box center [854, 218] width 12 height 16
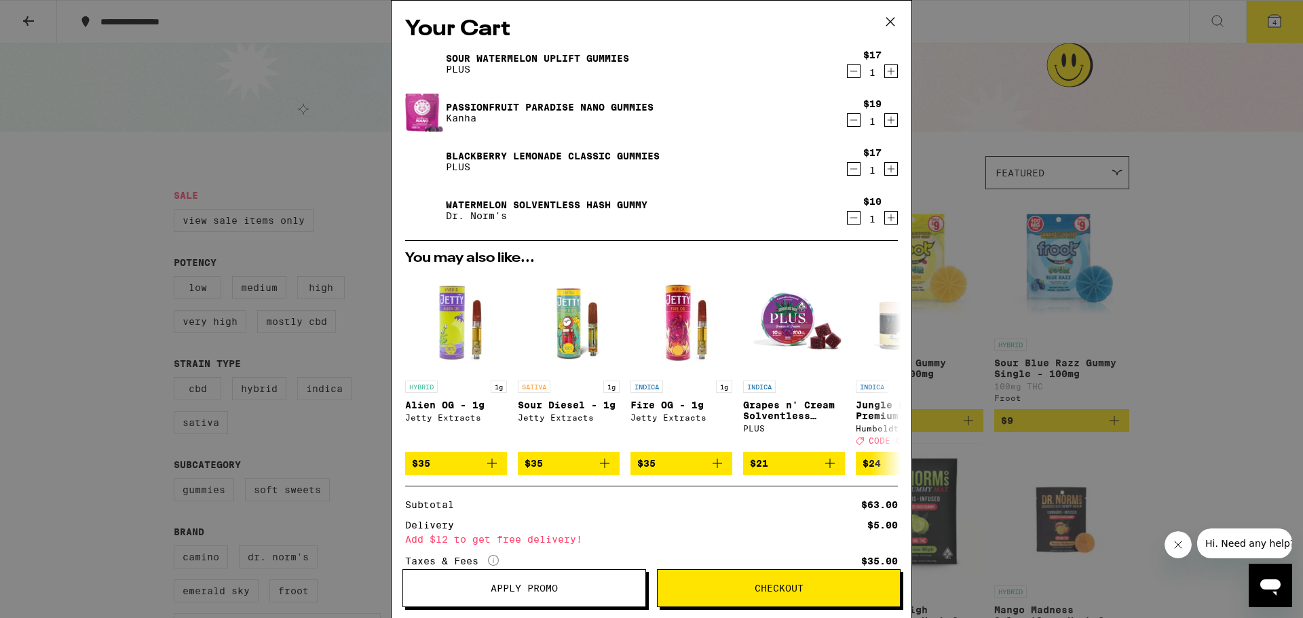
drag, startPoint x: 891, startPoint y: 514, endPoint x: 644, endPoint y: 254, distance: 359.1
click at [644, 254] on h2 "You may also like..." at bounding box center [651, 259] width 493 height 14
click at [848, 168] on icon "Decrement" at bounding box center [854, 169] width 12 height 16
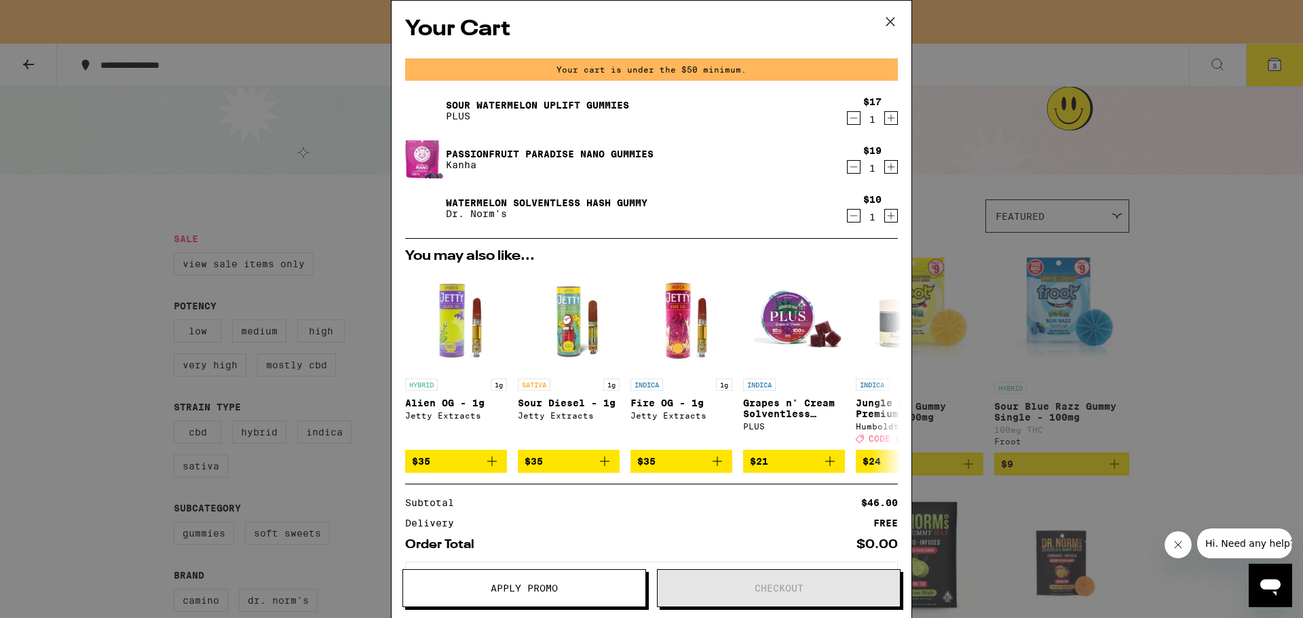
scroll to position [67, 0]
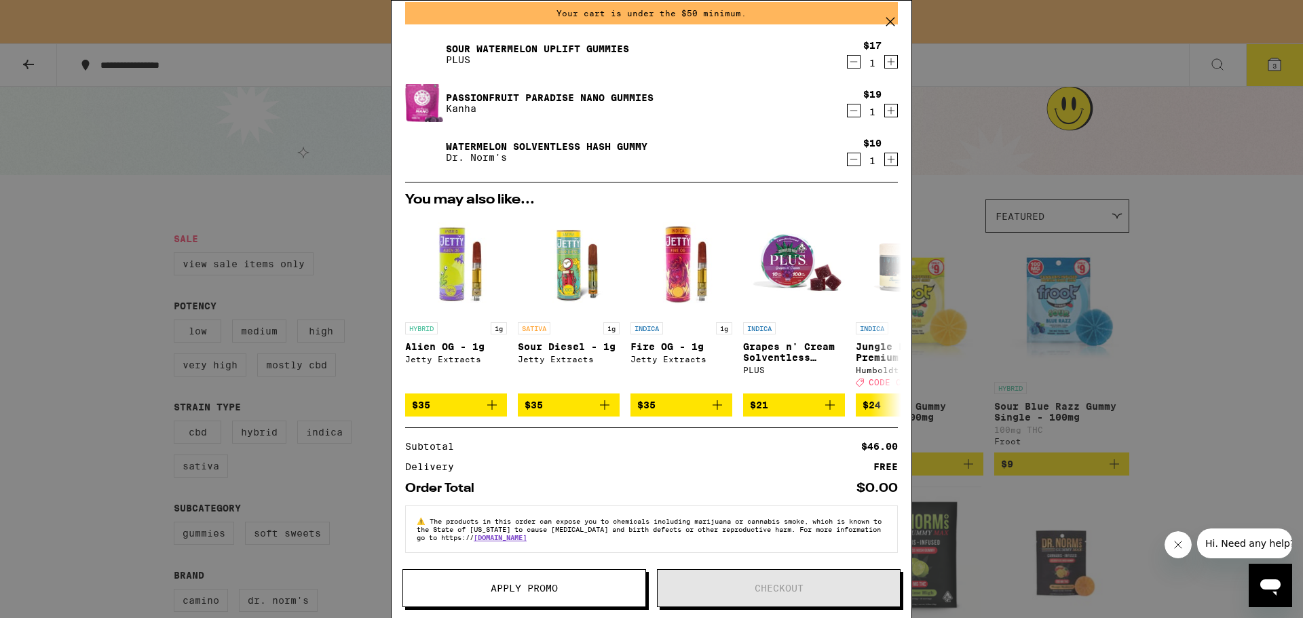
click at [888, 156] on icon "Increment" at bounding box center [891, 159] width 7 height 7
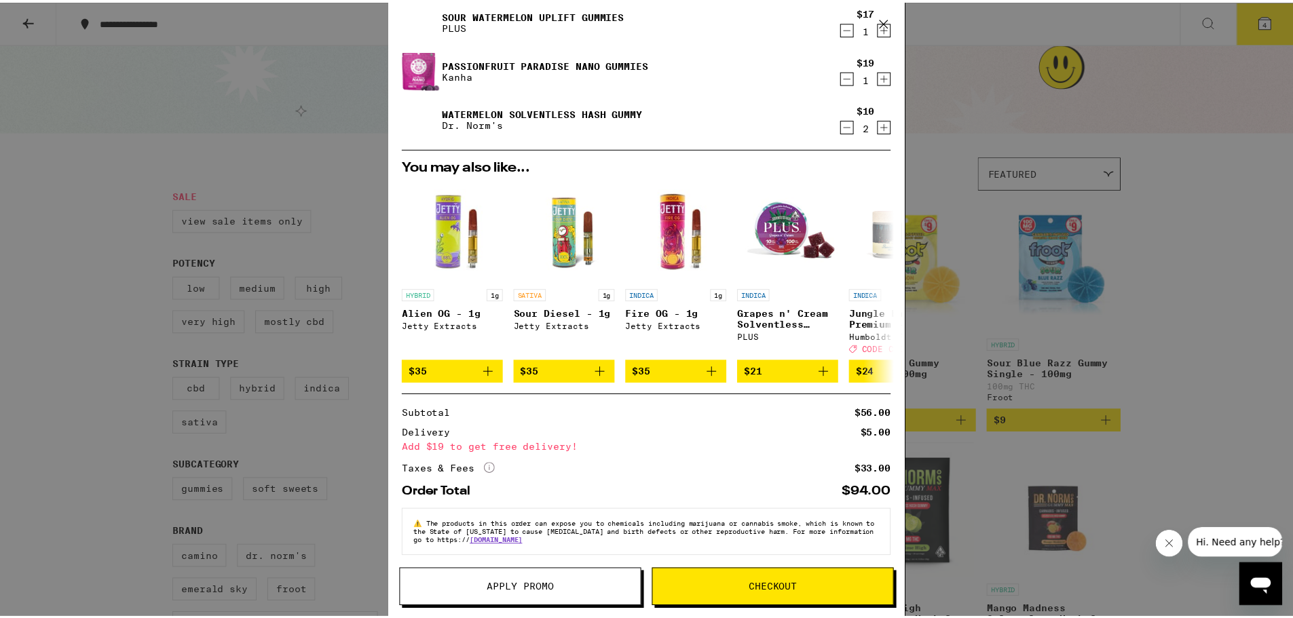
scroll to position [0, 0]
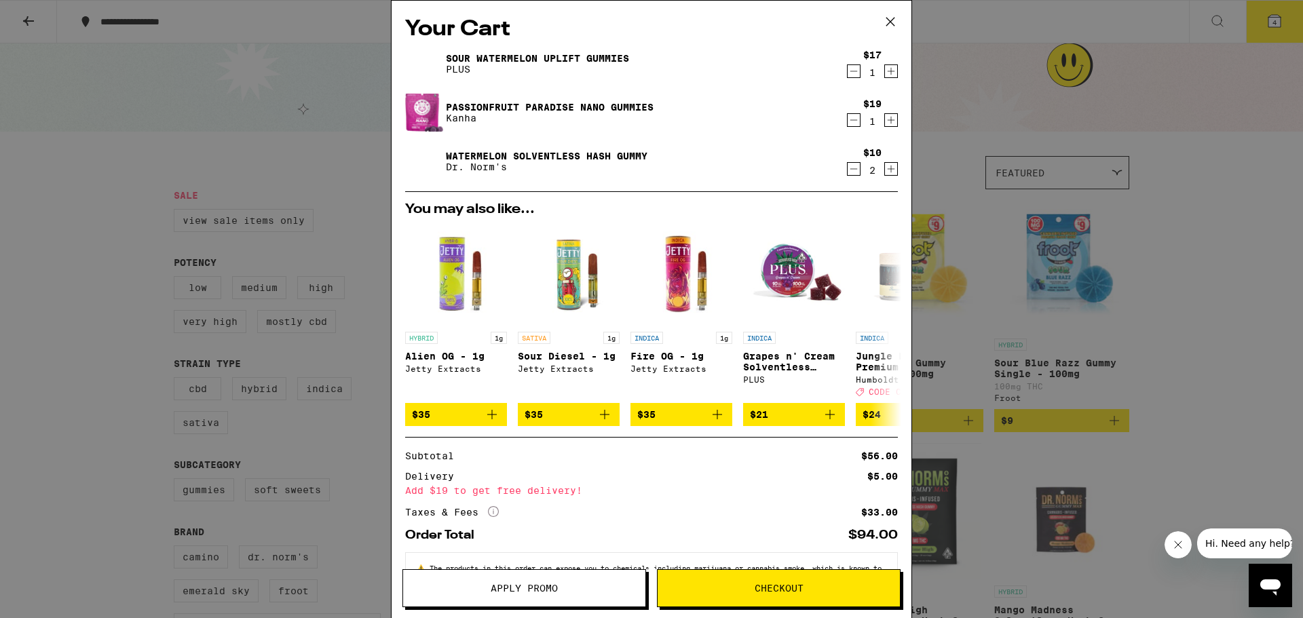
click at [772, 588] on span "Checkout" at bounding box center [779, 589] width 49 height 10
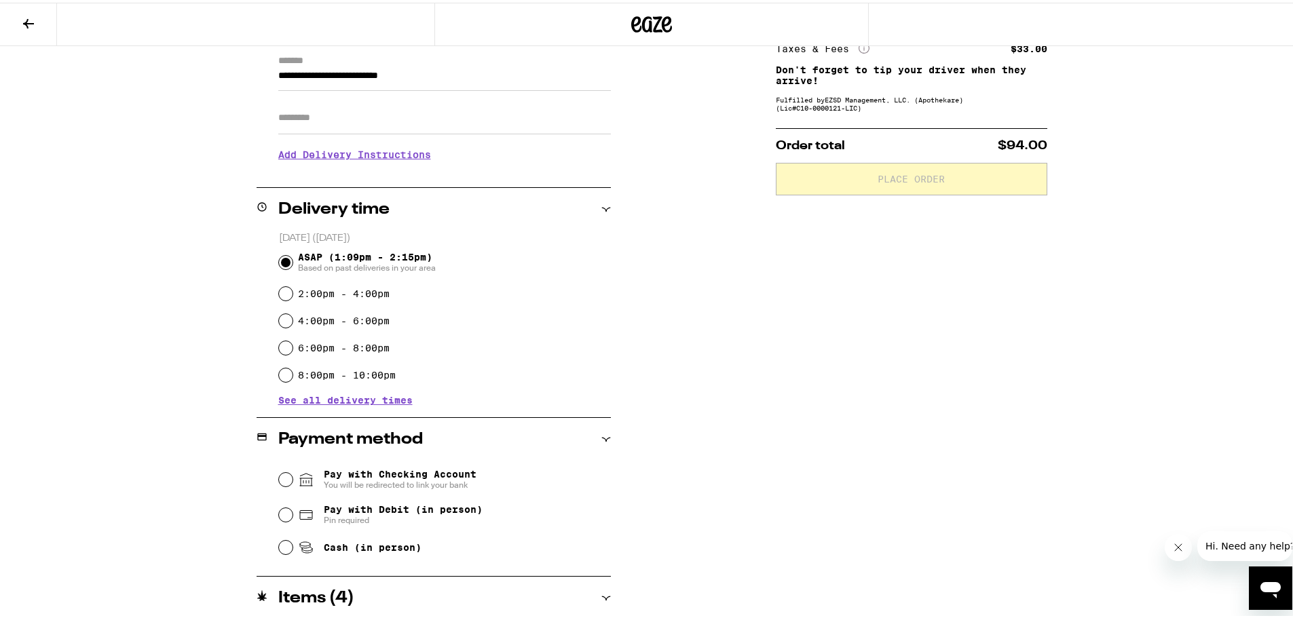
scroll to position [339, 0]
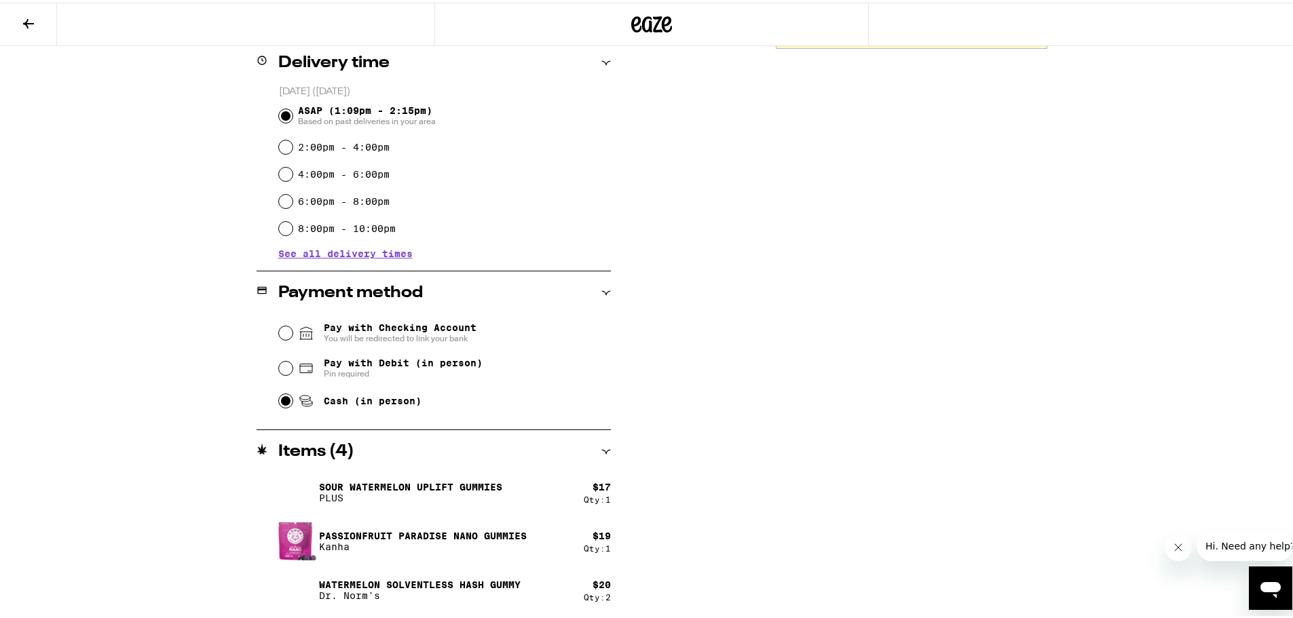
click at [280, 400] on input "Cash (in person)" at bounding box center [286, 399] width 14 height 14
radio input "true"
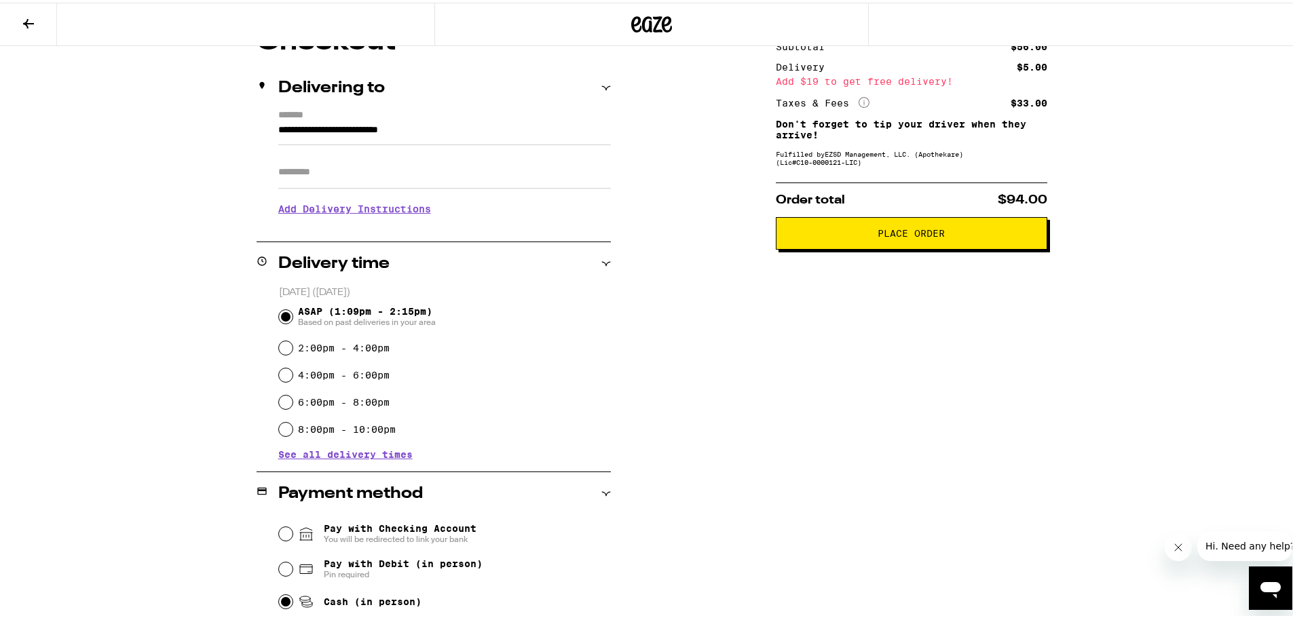
scroll to position [0, 0]
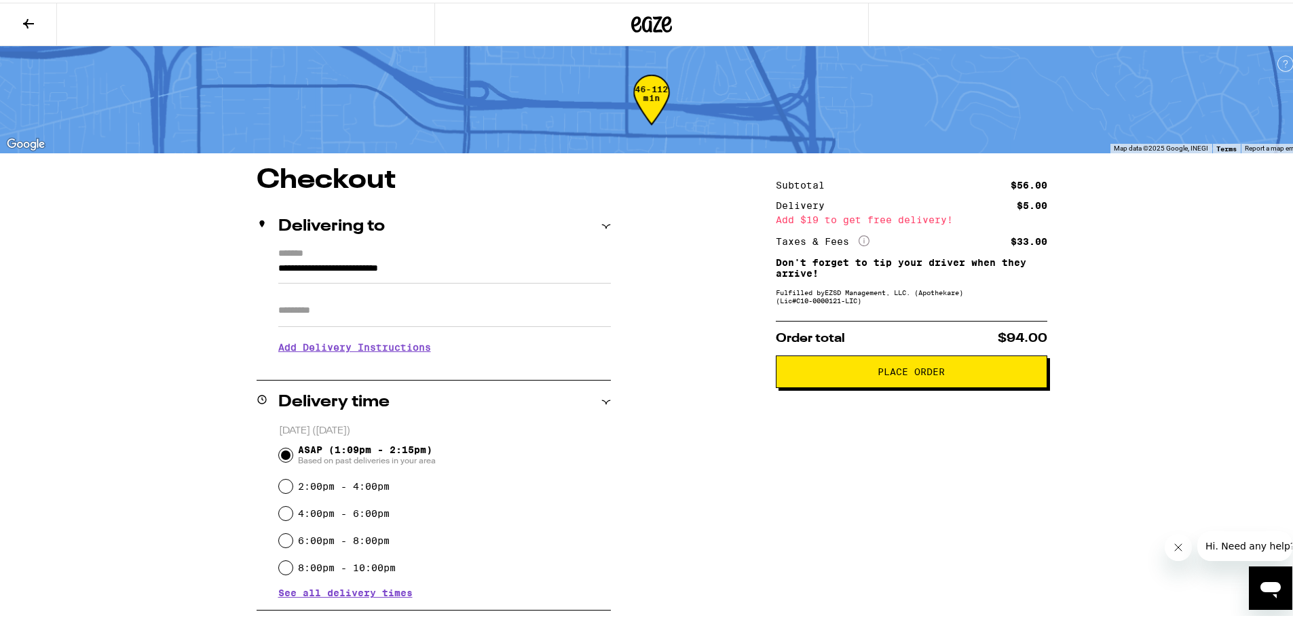
click at [869, 374] on span "Place Order" at bounding box center [911, 369] width 248 height 10
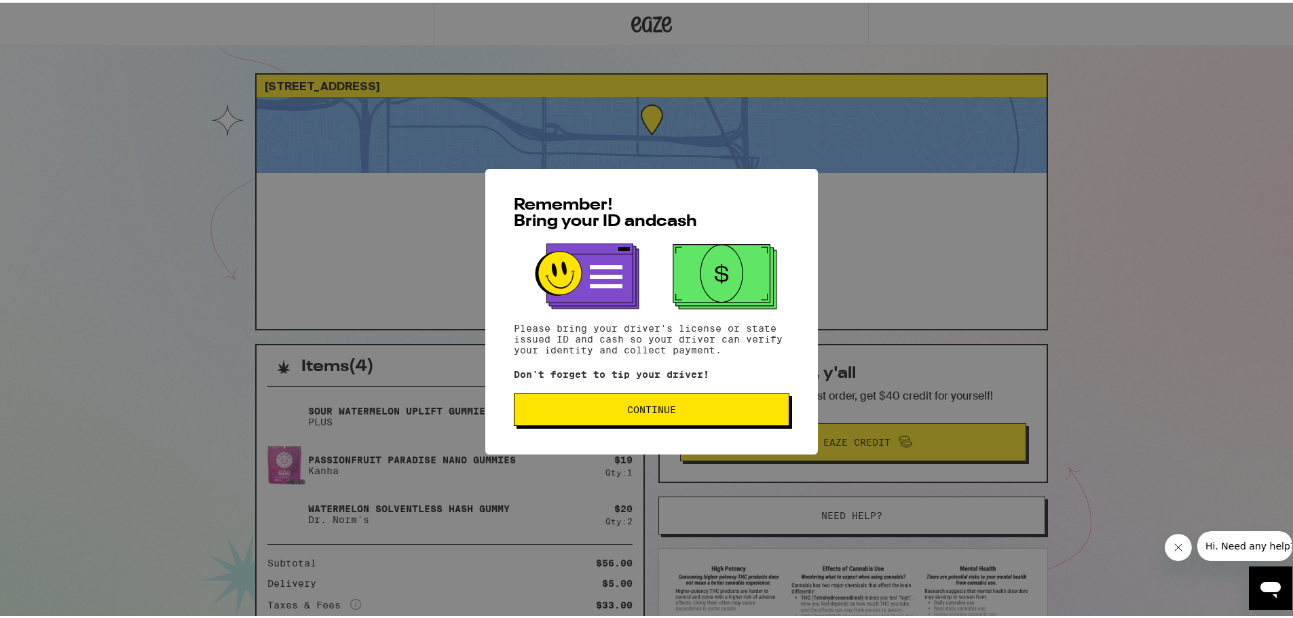
click at [679, 406] on span "Continue" at bounding box center [651, 407] width 252 height 10
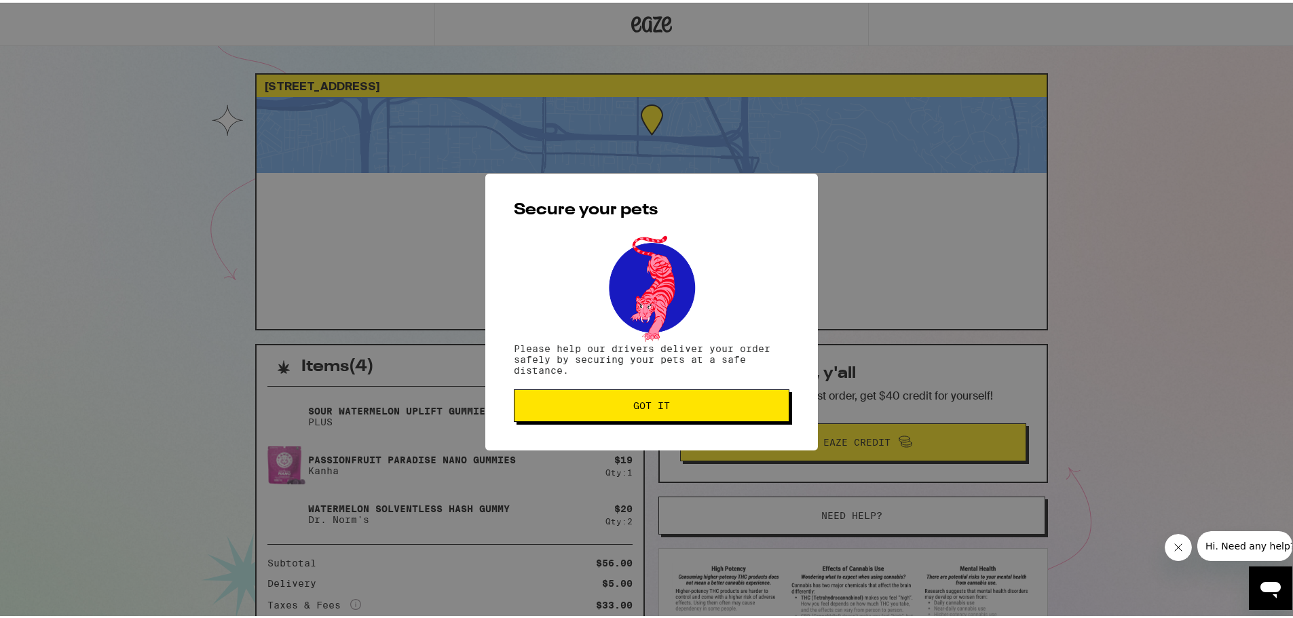
click at [677, 402] on span "Got it" at bounding box center [651, 403] width 252 height 10
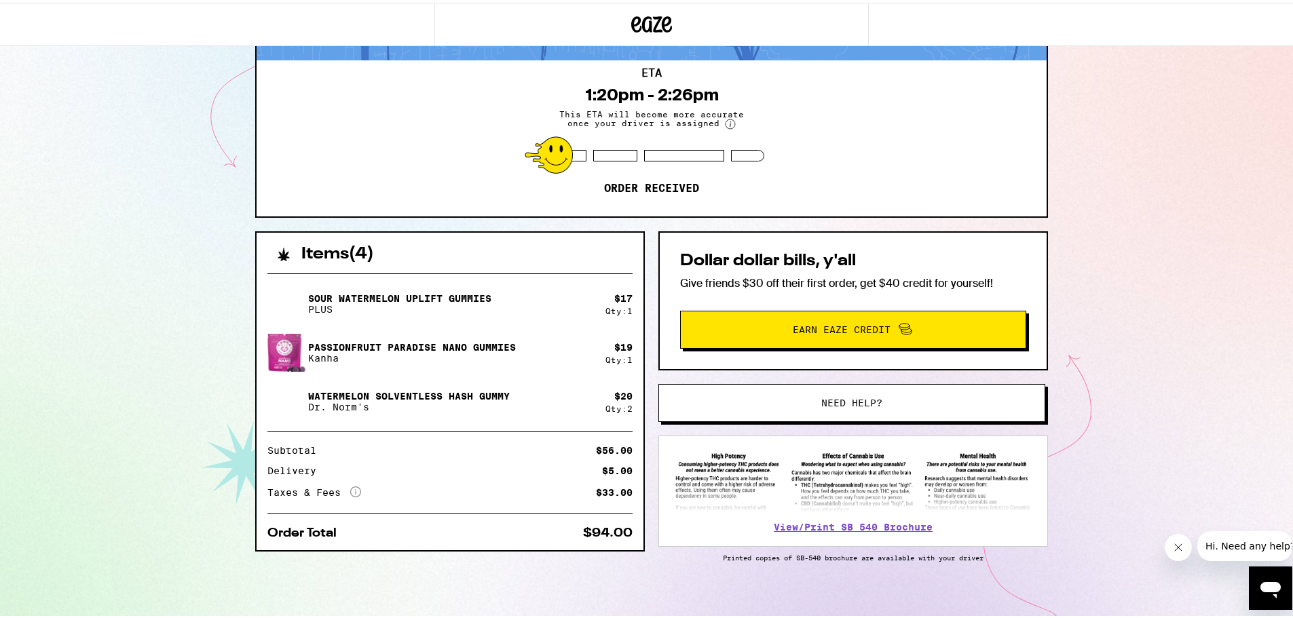
scroll to position [124, 0]
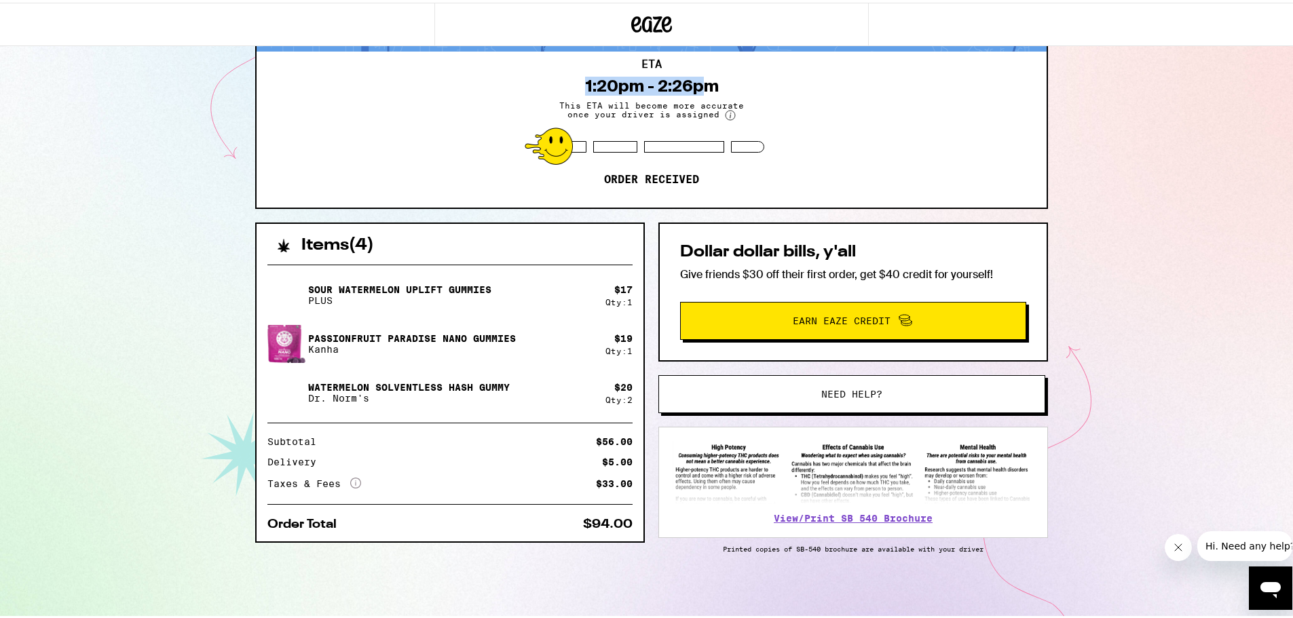
drag, startPoint x: 700, startPoint y: 75, endPoint x: 563, endPoint y: 67, distance: 136.7
click at [563, 67] on div "ETA 1:20pm - 2:26pm This ETA will become more accurate once your driver is assi…" at bounding box center [652, 127] width 790 height 156
click at [1123, 130] on div "[STREET_ADDRESS] 1:20pm - 2:26pm This ETA will become more accurate once your d…" at bounding box center [651, 249] width 1303 height 740
